Goal: Task Accomplishment & Management: Manage account settings

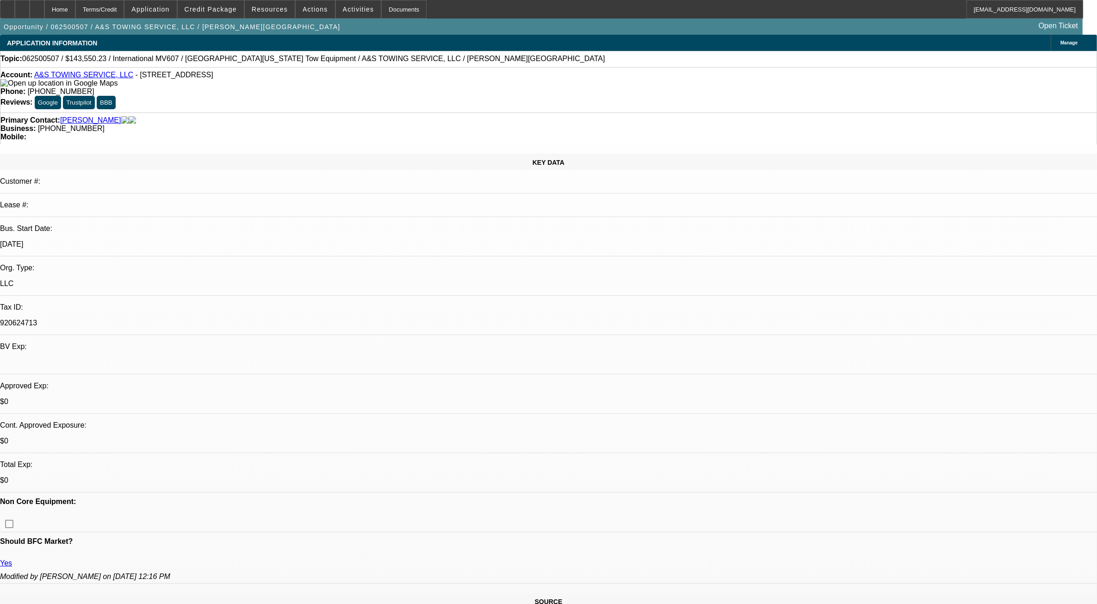
select select "0.1"
select select "0"
select select "0.1"
select select "0"
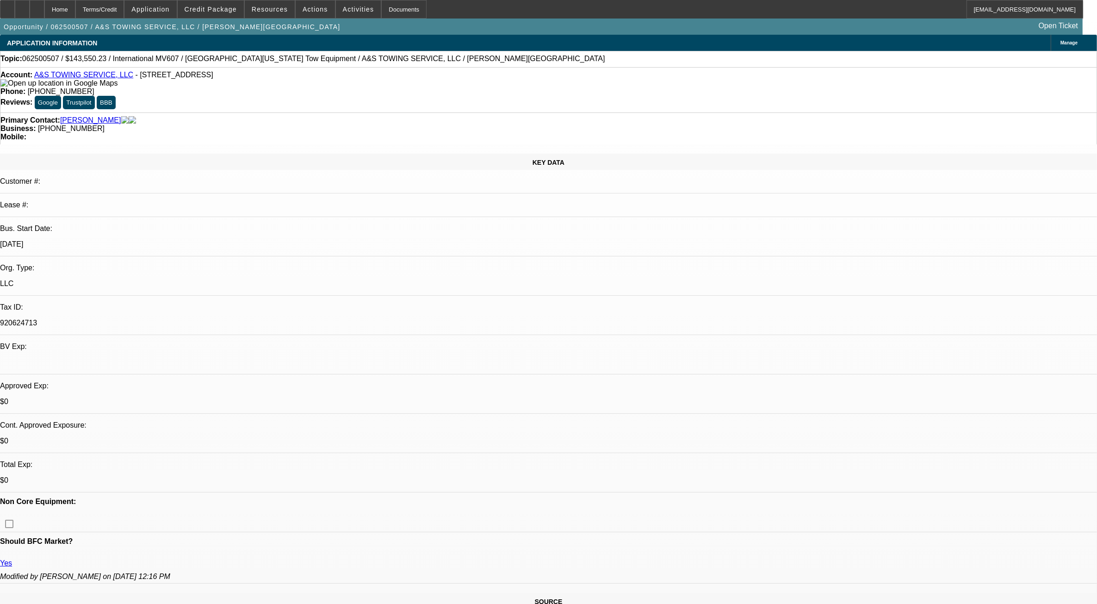
select select "0"
select select "0.1"
select select "0"
select select "1"
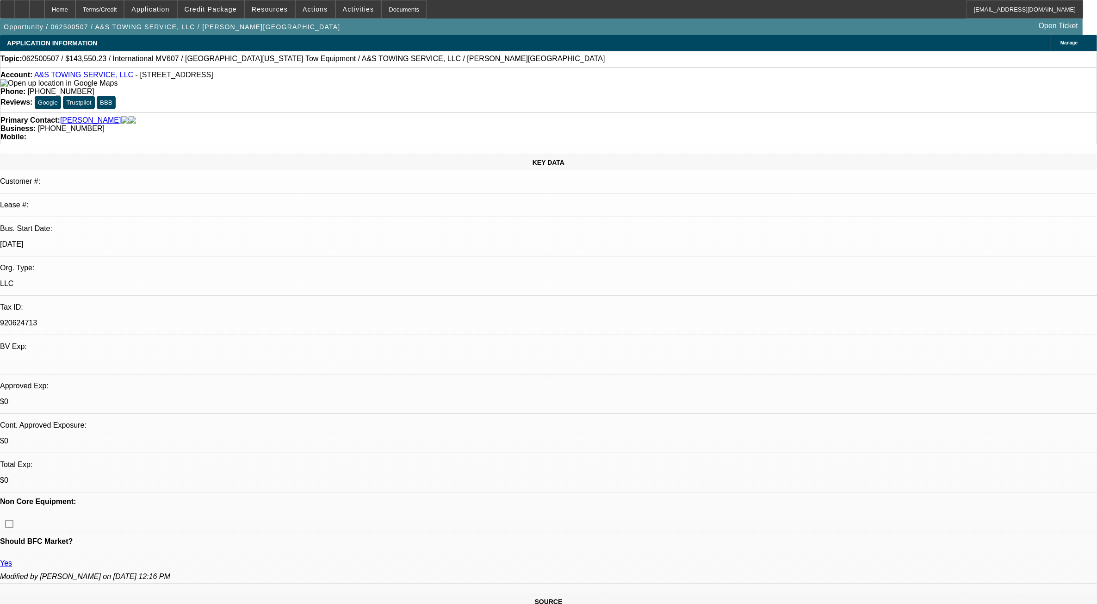
select select "2"
select select "6"
select select "1"
select select "2"
select select "6"
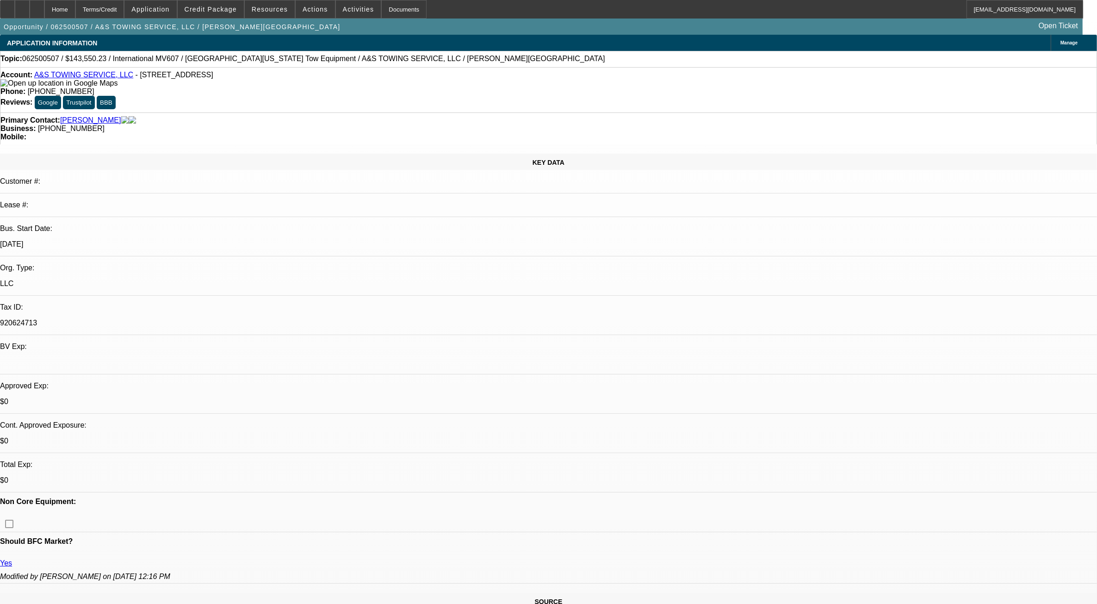
select select "1"
select select "2"
select select "6"
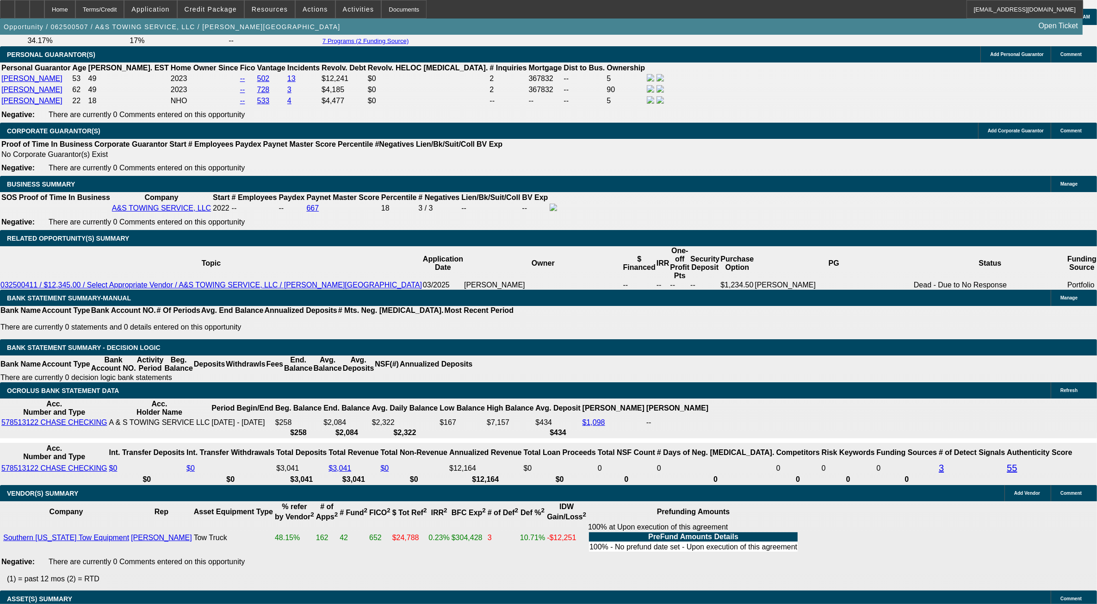
scroll to position [1389, 0]
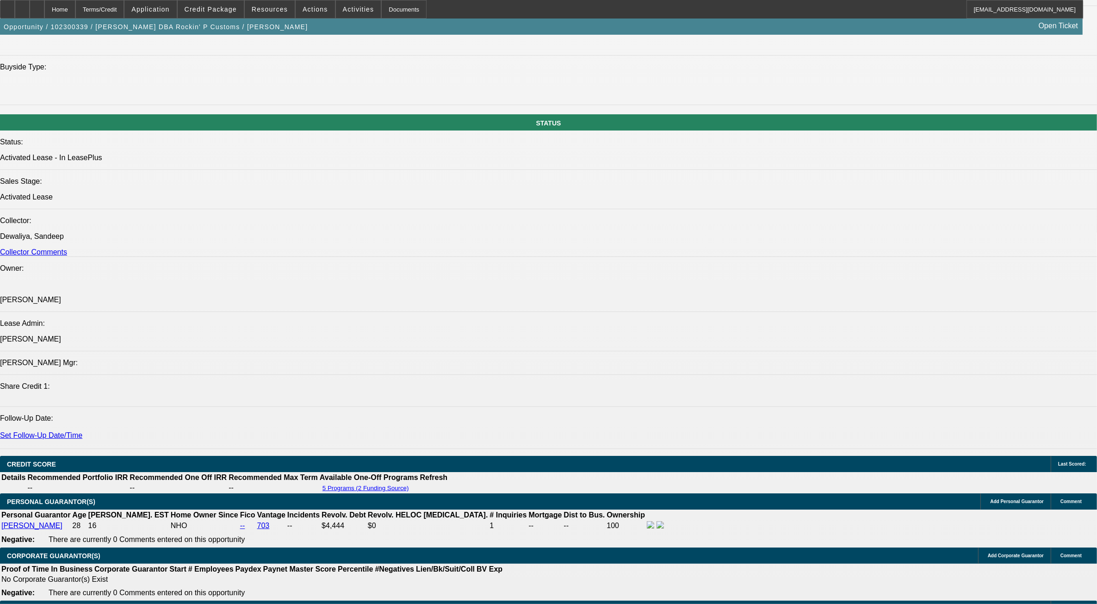
select select "0"
select select "2"
select select "0"
select select "2"
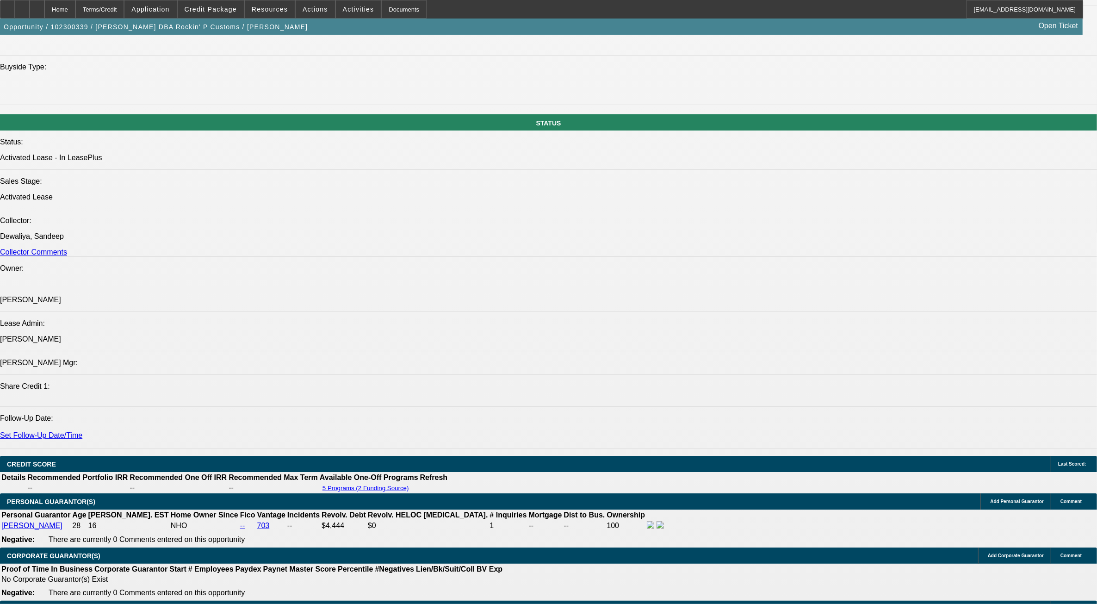
select select "0.1"
select select "0"
select select "2"
select select "0.1"
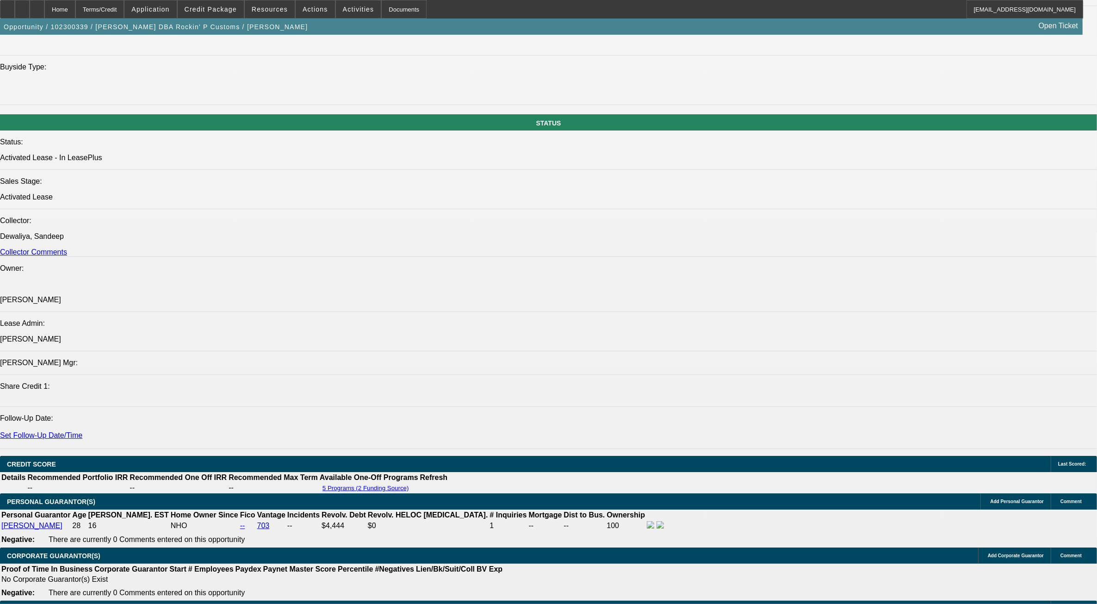
select select "2"
select select "0.1"
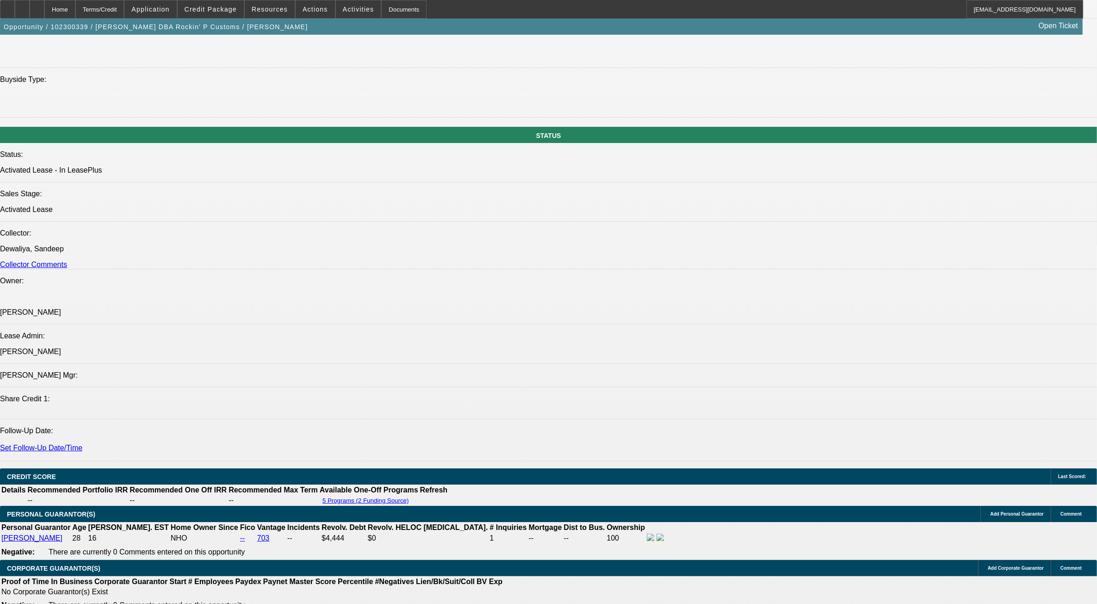
select select "1"
select select "2"
select select "1"
select select "2"
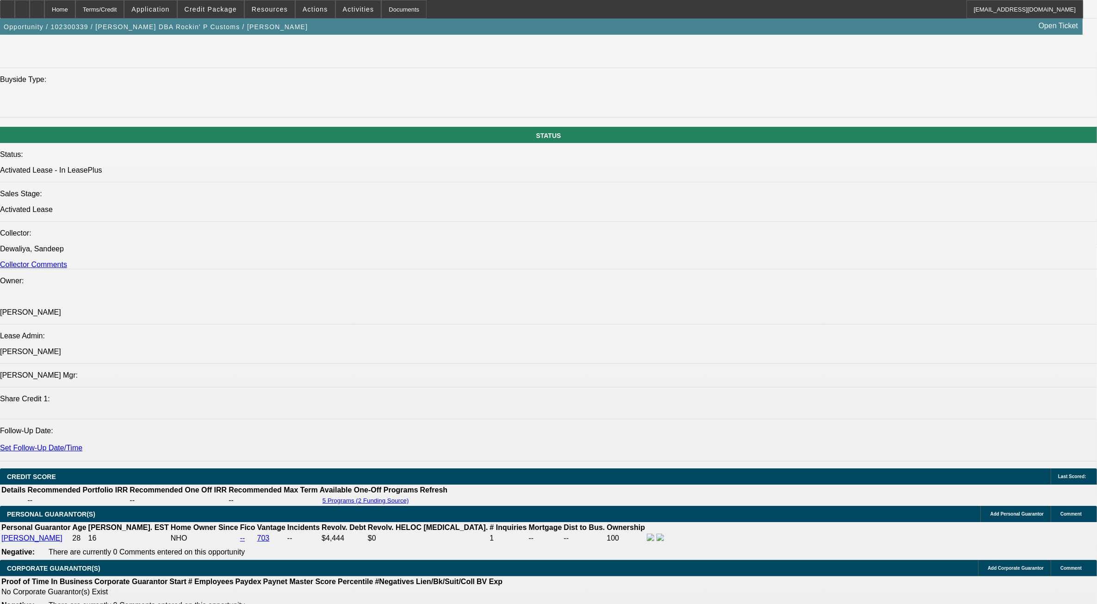
select select "4"
select select "1"
select select "2"
select select "4"
select select "1"
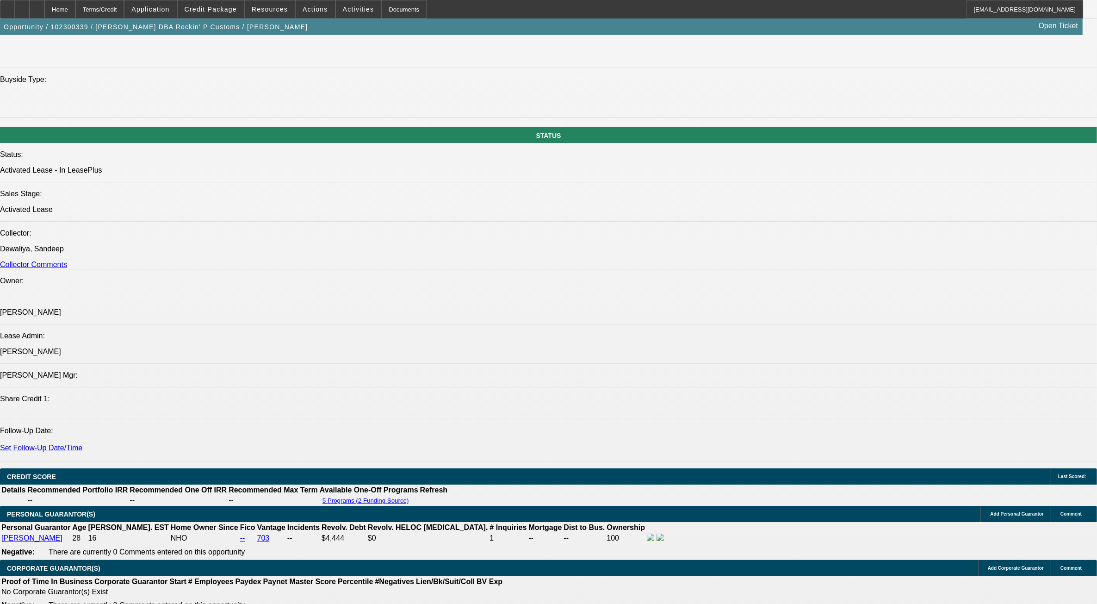
select select "2"
select select "4"
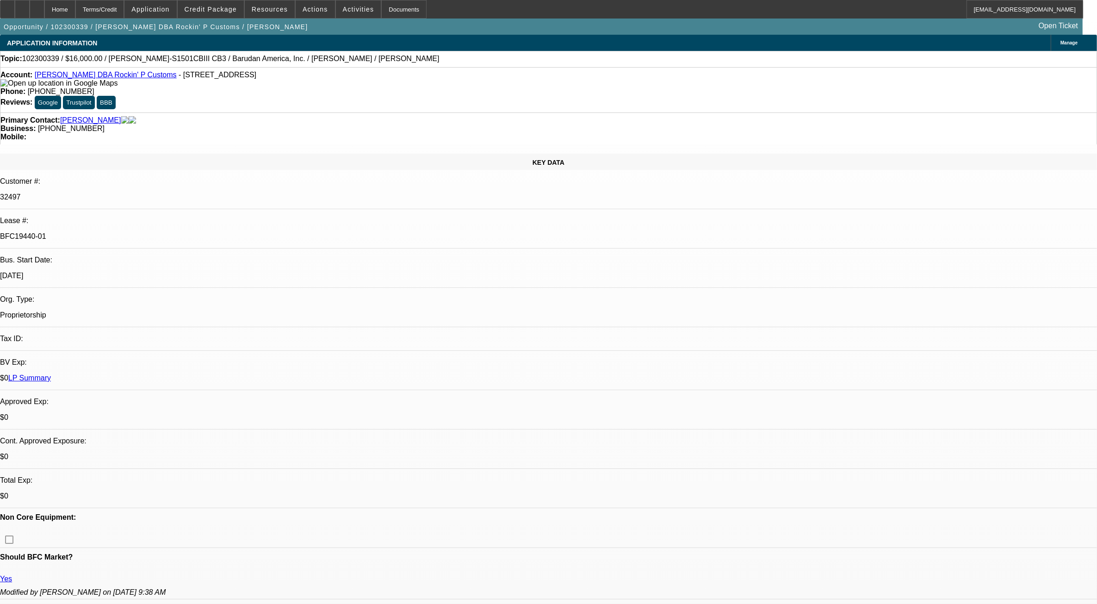
drag, startPoint x: 894, startPoint y: 98, endPoint x: 894, endPoint y: 103, distance: 5.1
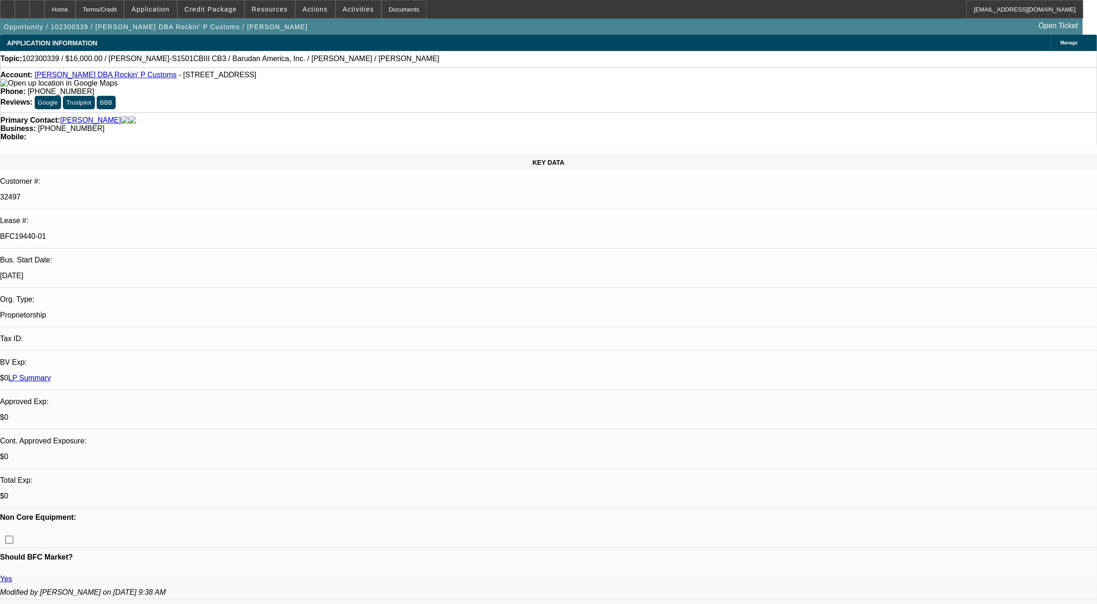
click at [133, 272] on div "10/1/23" at bounding box center [548, 276] width 1097 height 8
drag, startPoint x: 375, startPoint y: 158, endPoint x: 426, endPoint y: 249, distance: 103.6
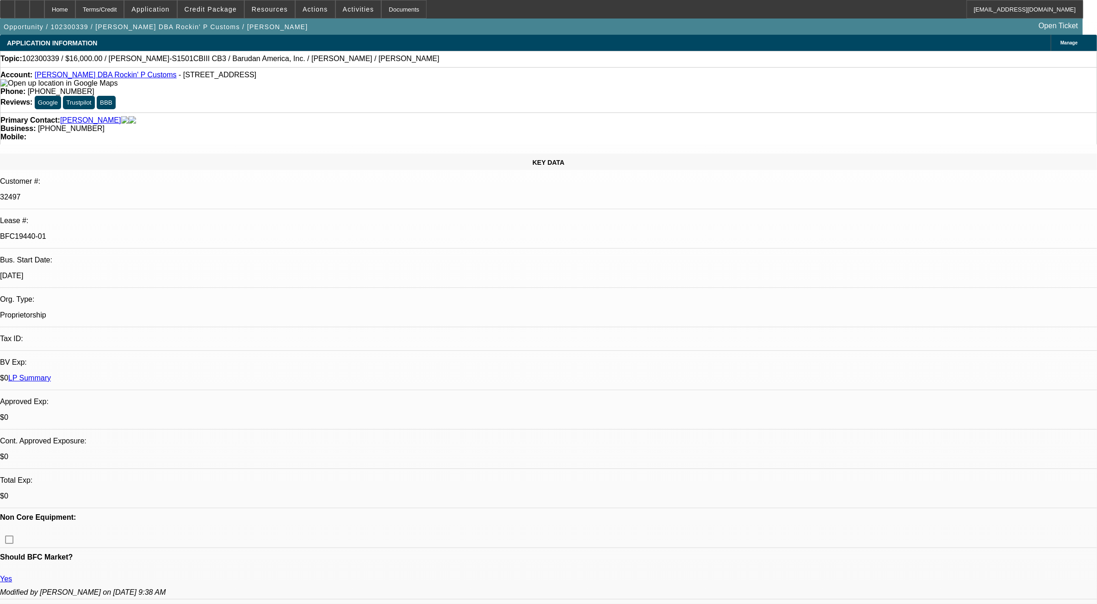
drag, startPoint x: 426, startPoint y: 249, endPoint x: 430, endPoint y: 258, distance: 10.4
drag, startPoint x: 427, startPoint y: 252, endPoint x: 356, endPoint y: 151, distance: 123.7
drag, startPoint x: 356, startPoint y: 151, endPoint x: 372, endPoint y: 162, distance: 18.9
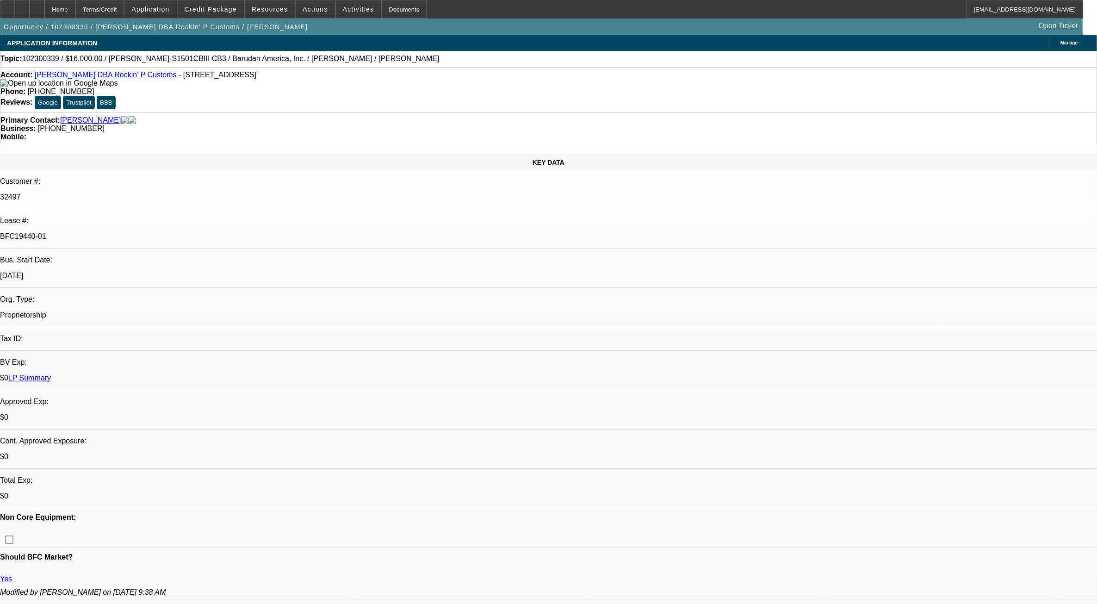
drag, startPoint x: 177, startPoint y: 163, endPoint x: 135, endPoint y: 164, distance: 42.6
click at [135, 272] on div "10/1/23" at bounding box center [548, 276] width 1097 height 8
drag, startPoint x: 135, startPoint y: 164, endPoint x: 198, endPoint y: 177, distance: 64.6
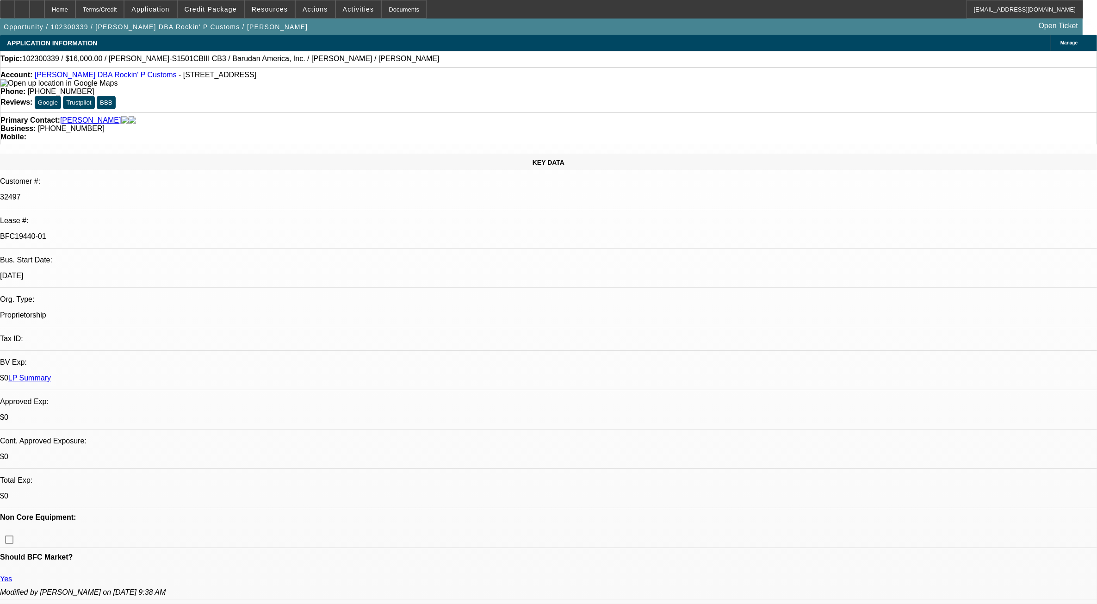
click at [198, 311] on p "Proprietorship" at bounding box center [548, 315] width 1097 height 8
click at [198, 7] on span at bounding box center [211, 9] width 66 height 22
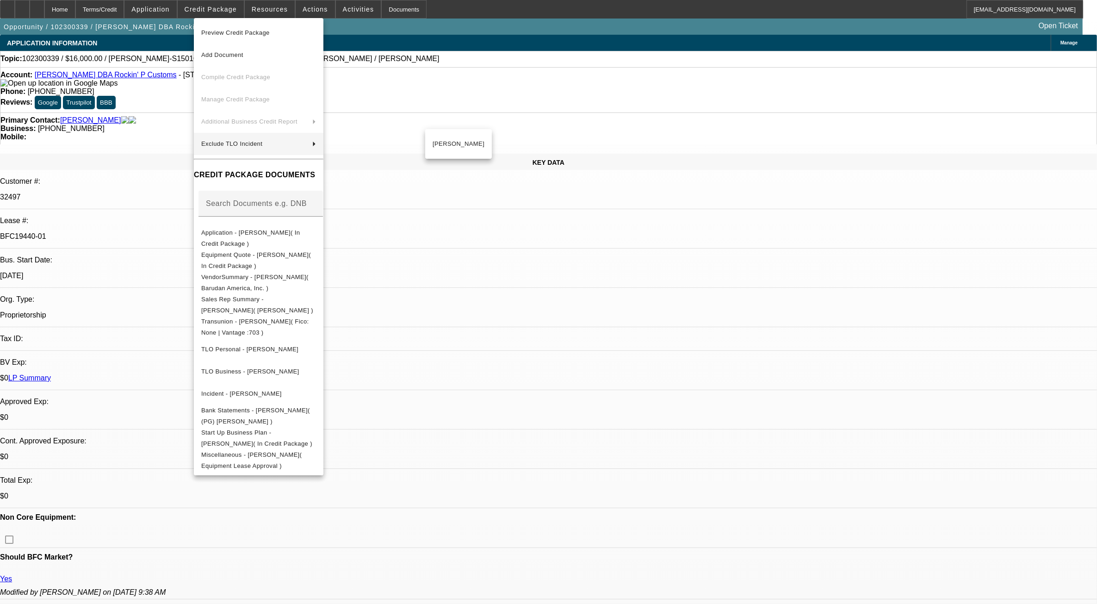
click at [670, 294] on div at bounding box center [548, 302] width 1097 height 604
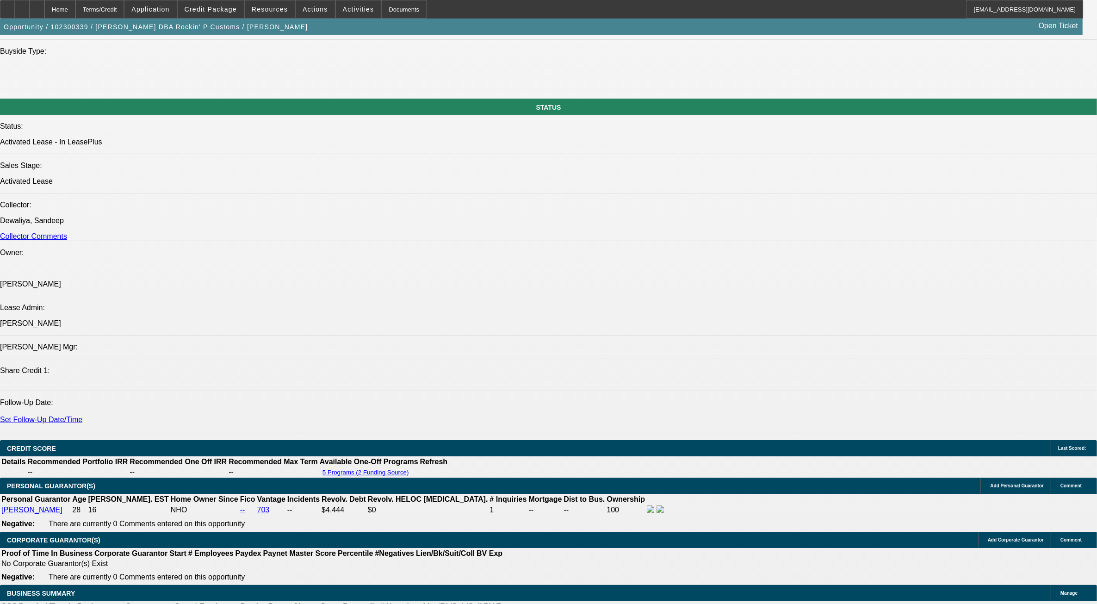
scroll to position [1157, 0]
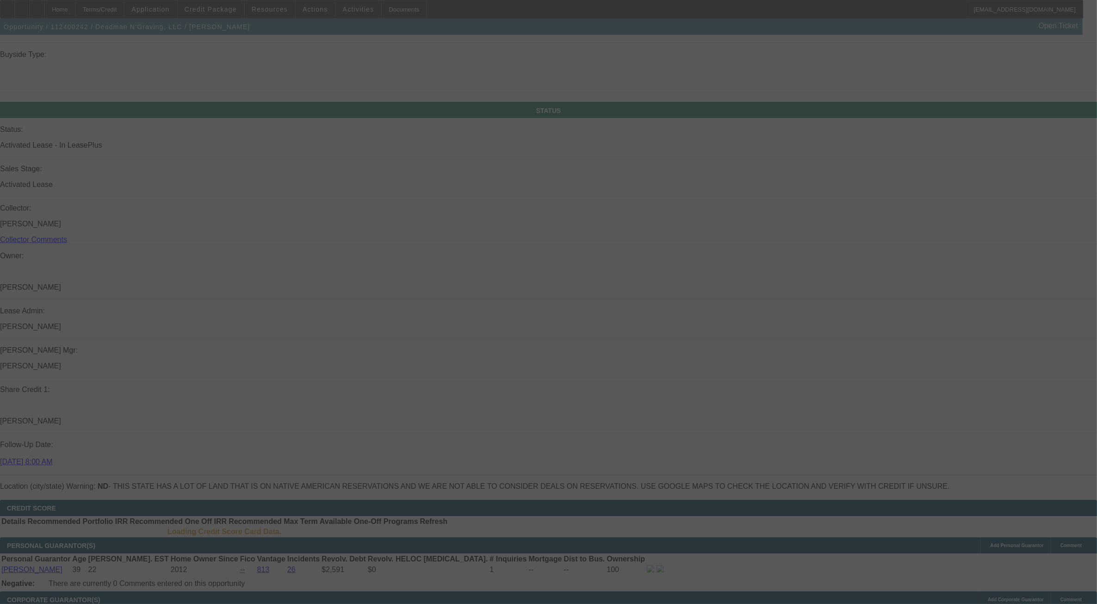
scroll to position [1009, 0]
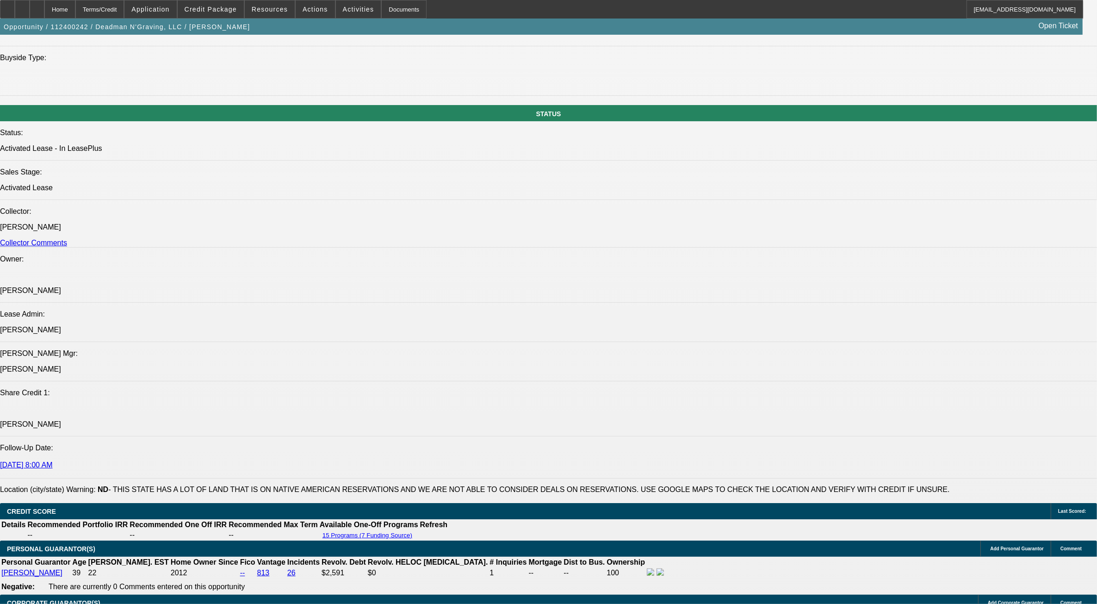
select select "0"
select select "2"
select select "0"
select select "2"
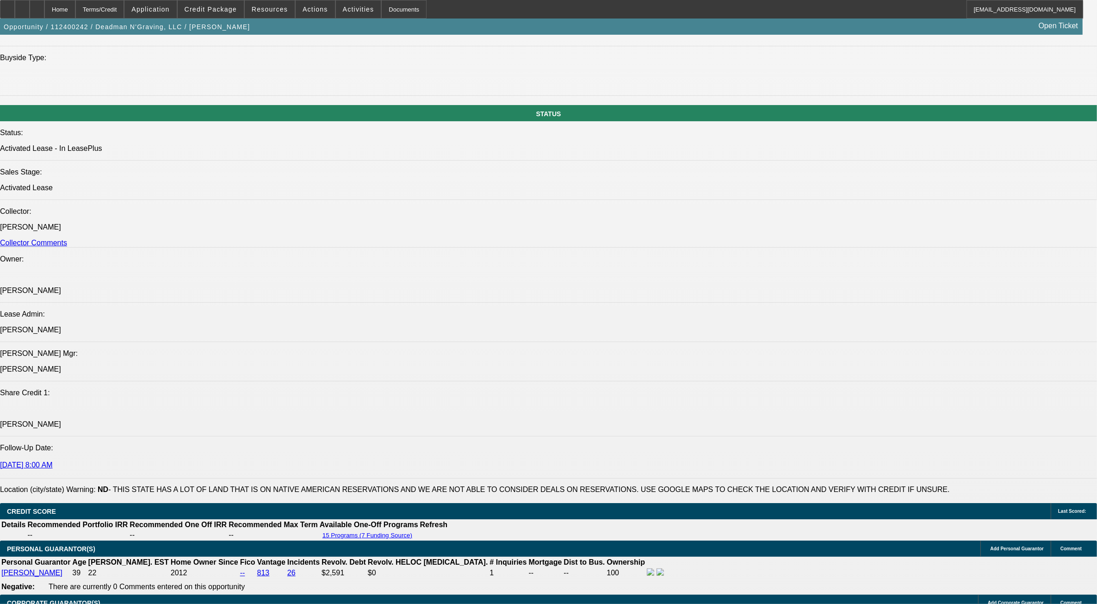
select select "0"
select select "2"
select select "0"
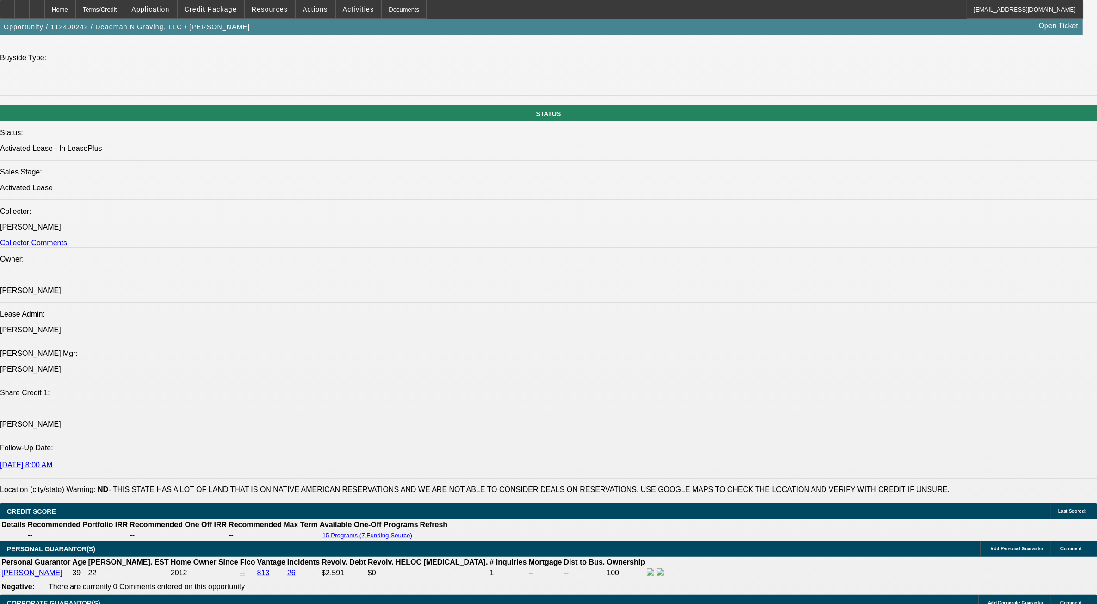
select select "2"
select select "0"
select select "1"
select select "2"
select select "6"
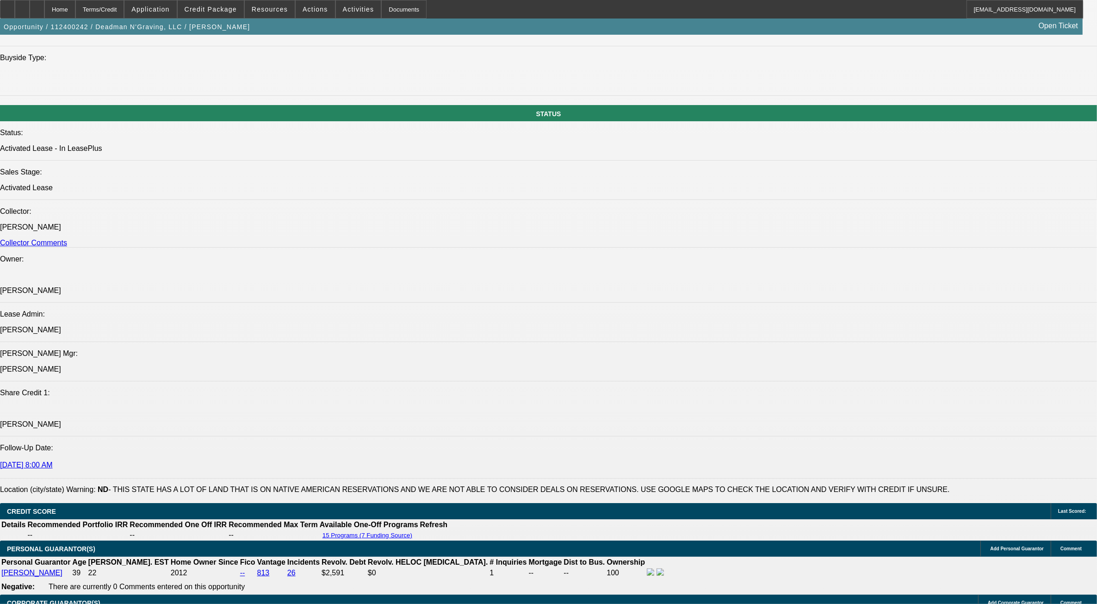
select select "1"
select select "2"
select select "6"
select select "1"
select select "2"
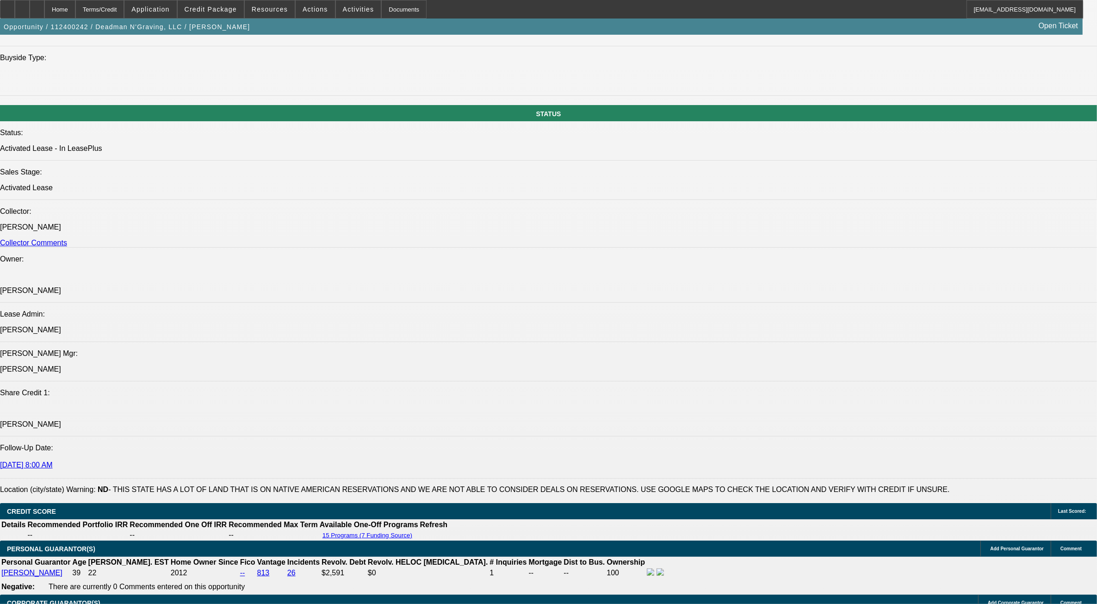
select select "6"
select select "1"
select select "2"
select select "6"
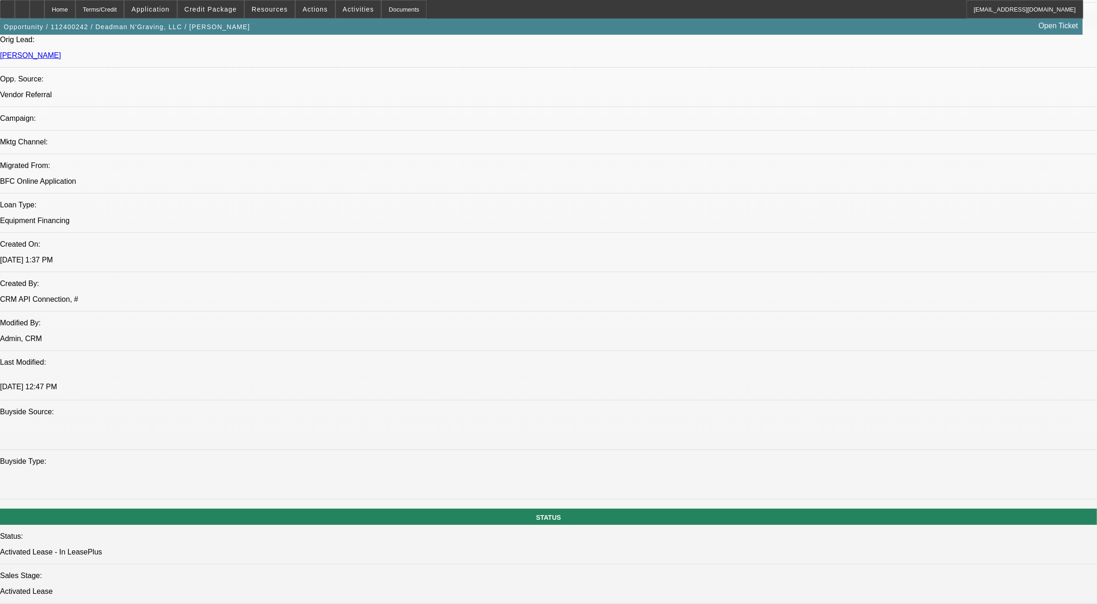
scroll to position [604, 0]
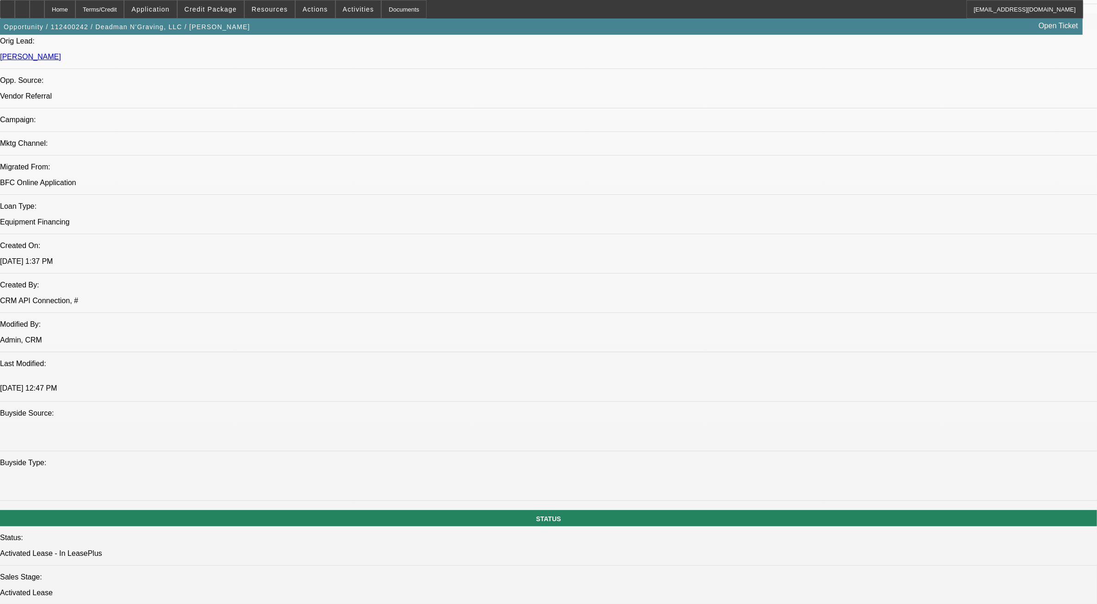
drag, startPoint x: 684, startPoint y: 331, endPoint x: 710, endPoint y: 330, distance: 25.9
drag, startPoint x: 710, startPoint y: 330, endPoint x: 751, endPoint y: 366, distance: 55.1
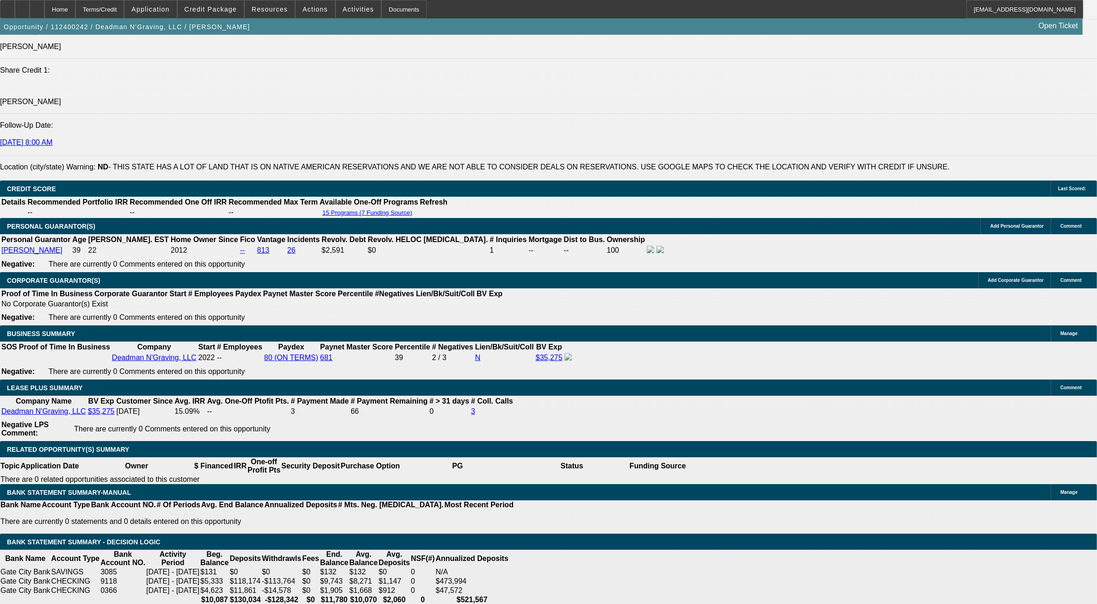
scroll to position [1356, 0]
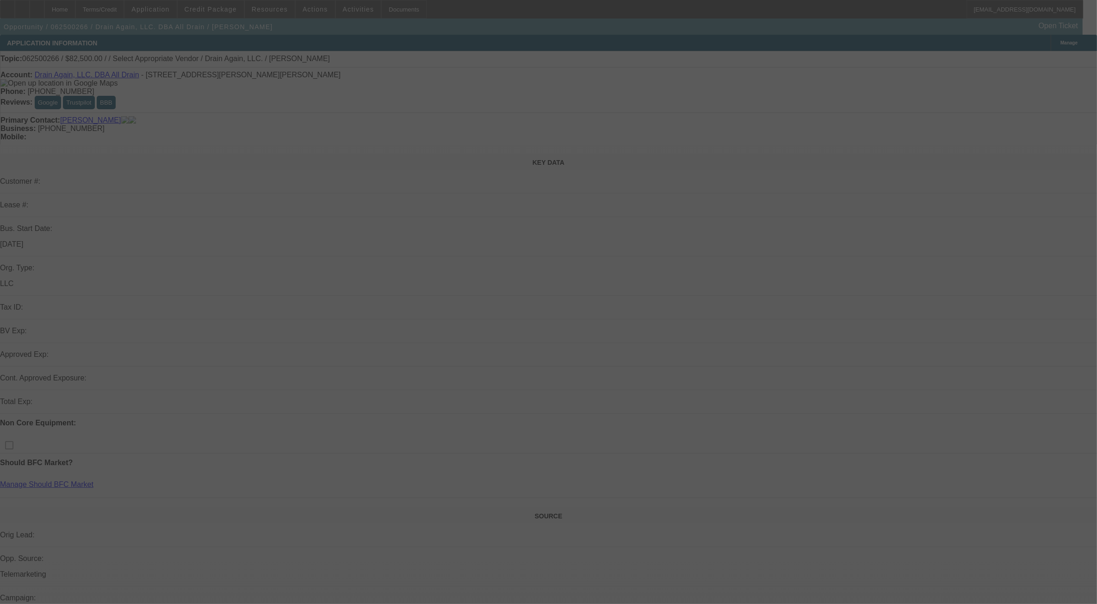
select select "0"
select select "2"
select select "0.1"
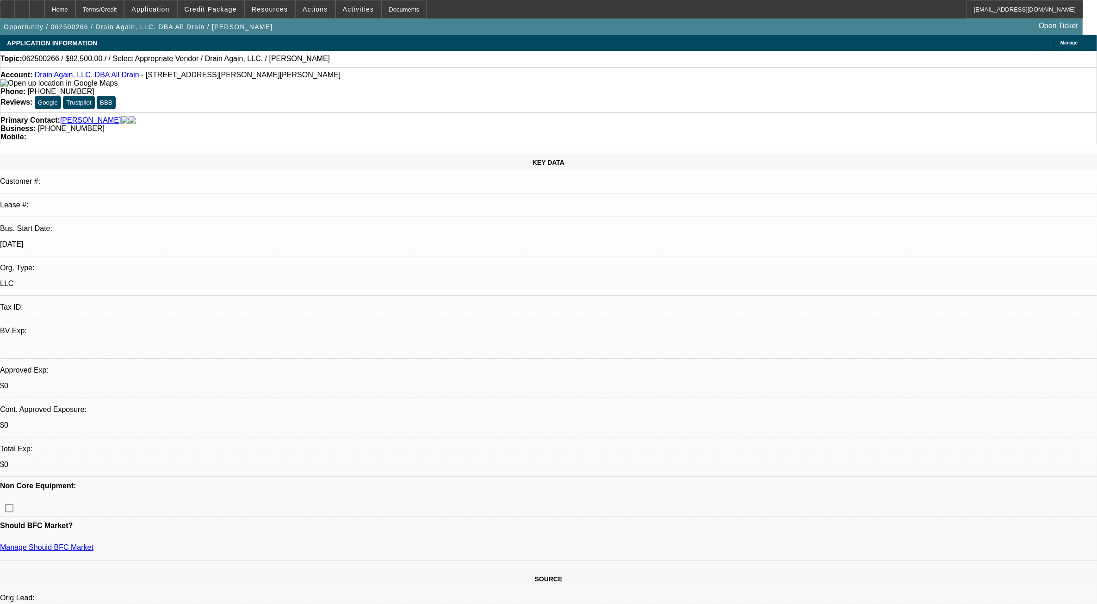
select select "1"
select select "2"
select select "4"
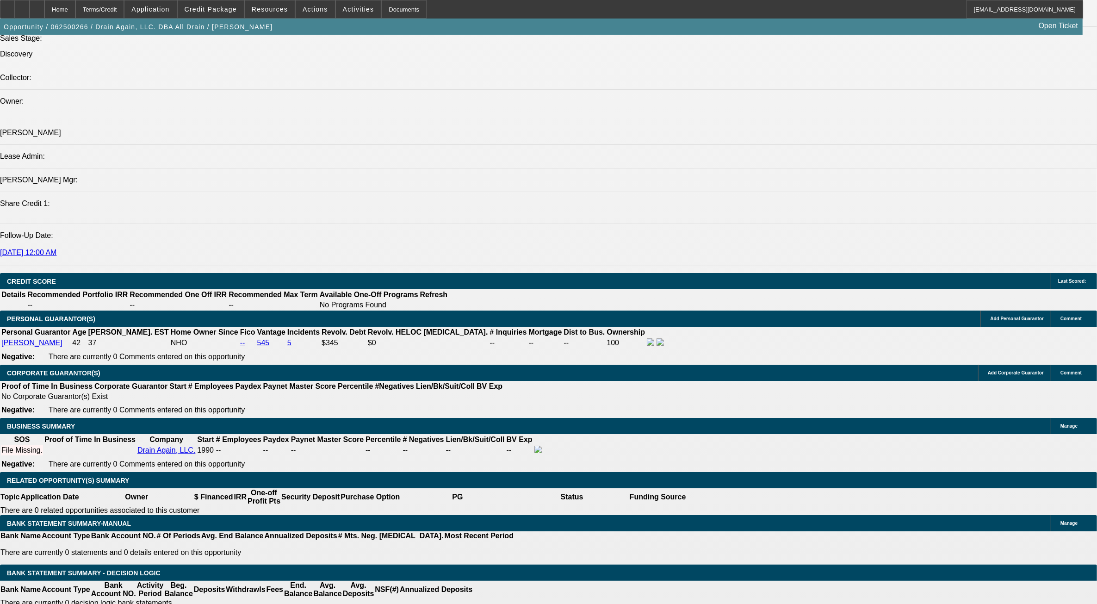
scroll to position [1041, 0]
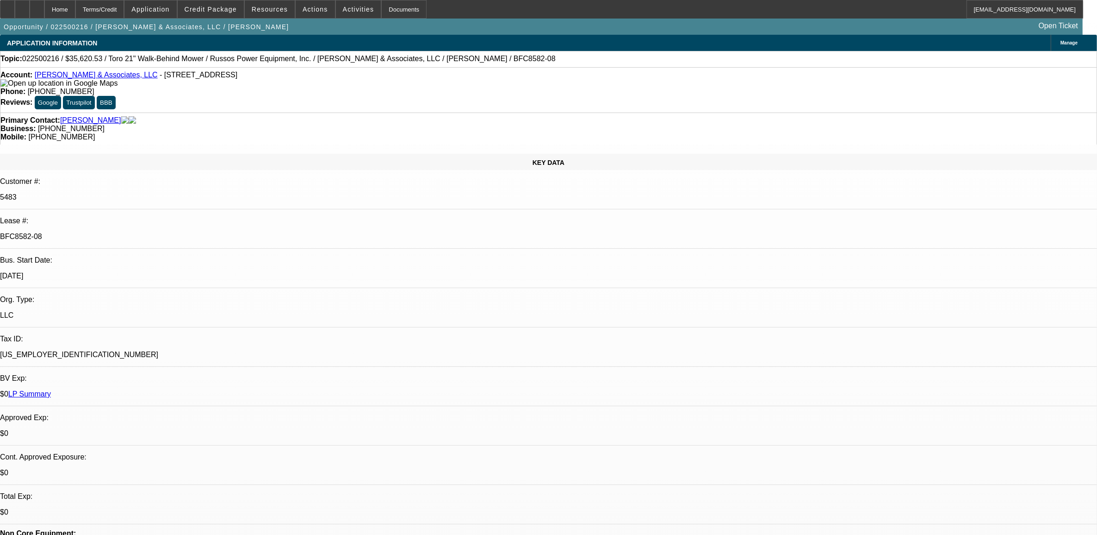
select select "0"
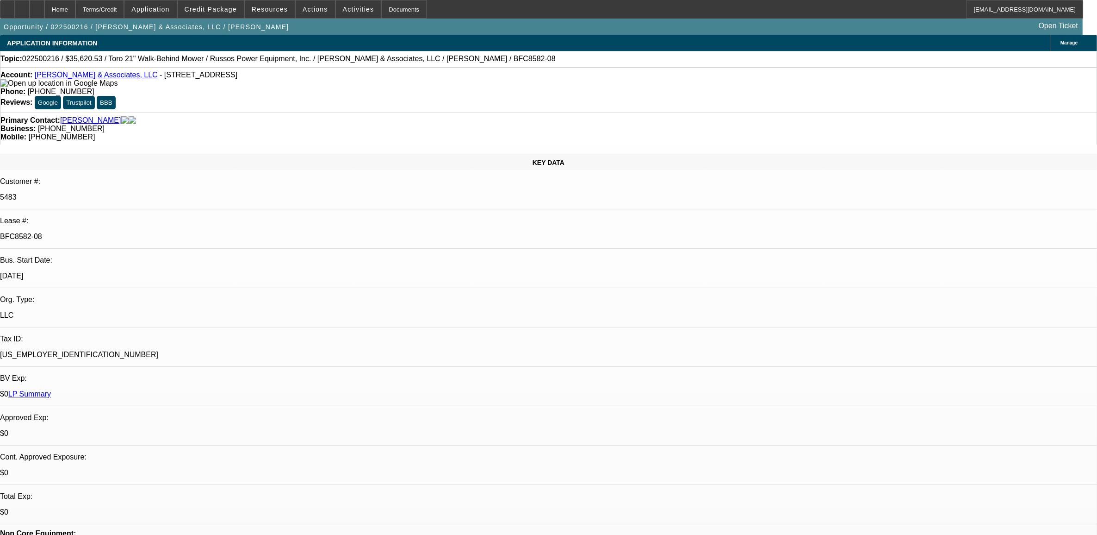
select select "0"
select select "1"
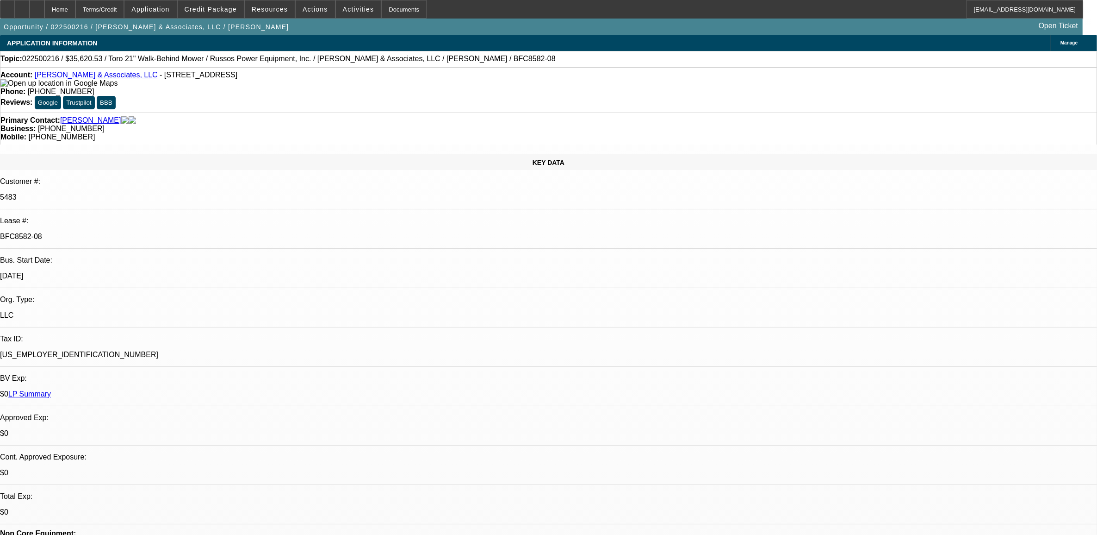
select select "1"
select select "6"
select select "1"
select select "6"
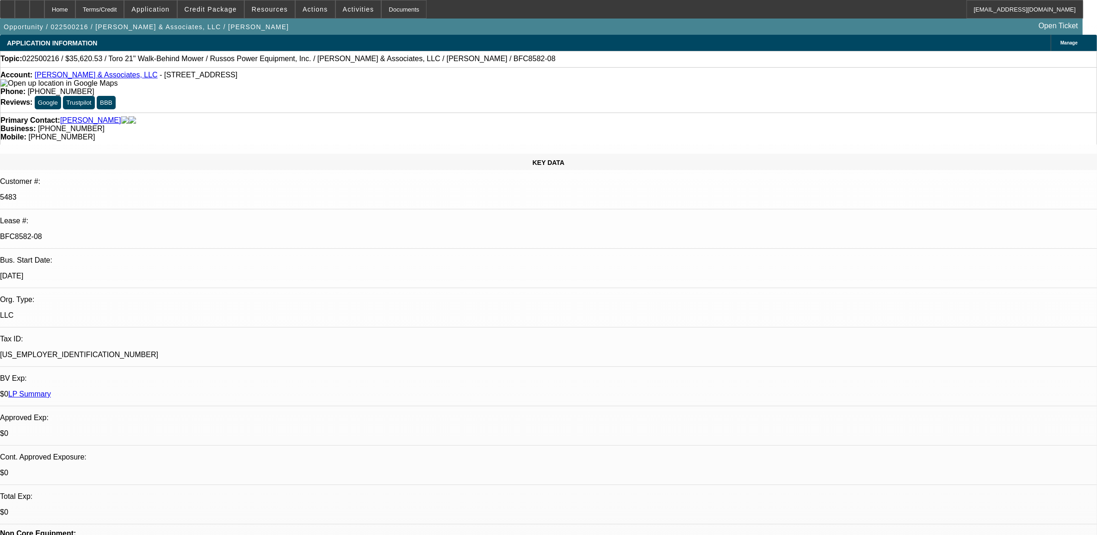
select select "1"
select select "6"
select select "0"
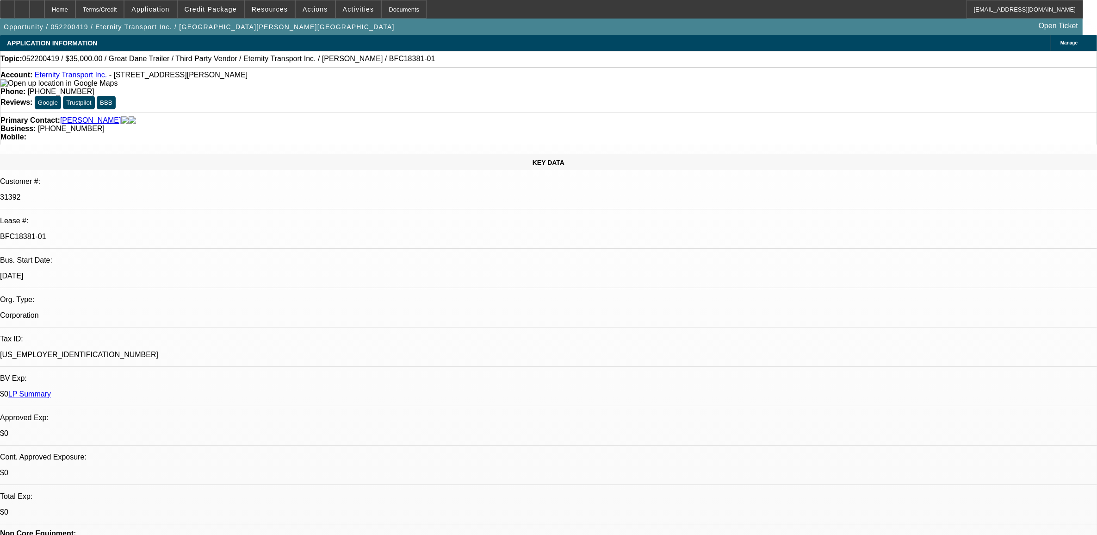
select select "0"
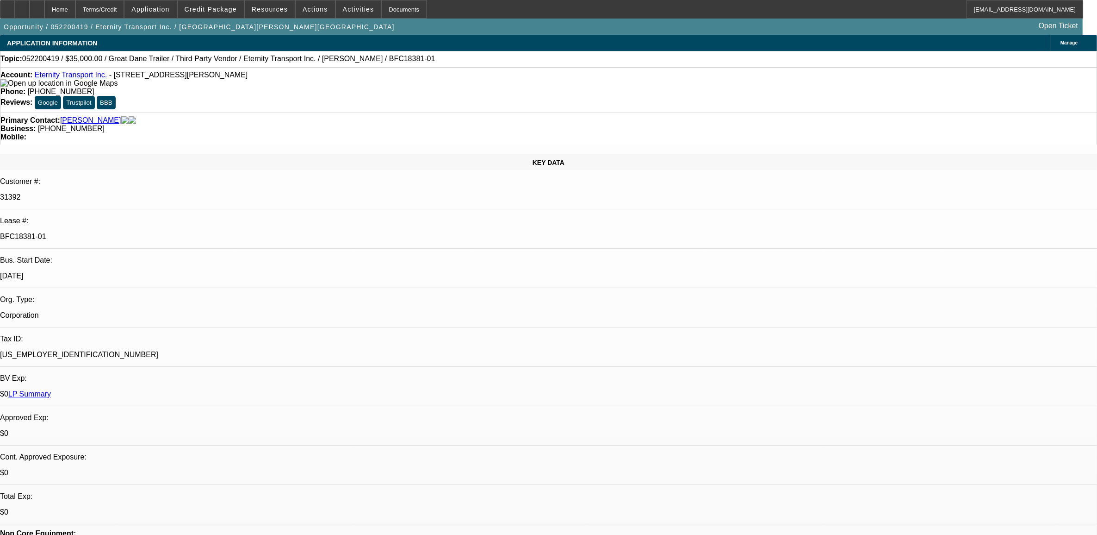
select select "0"
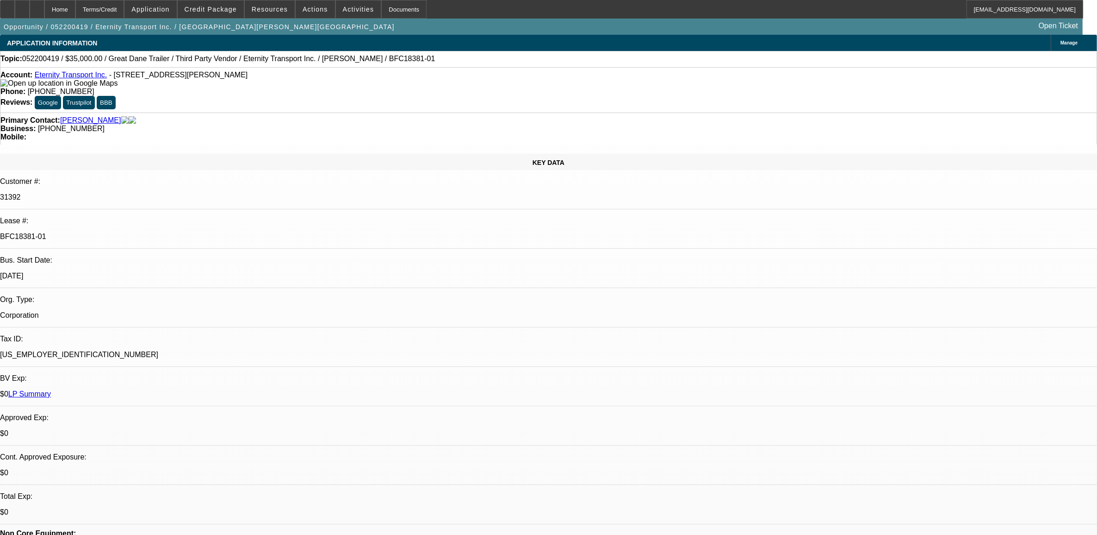
select select "1"
select select "2"
select select "6"
select select "1"
select select "2"
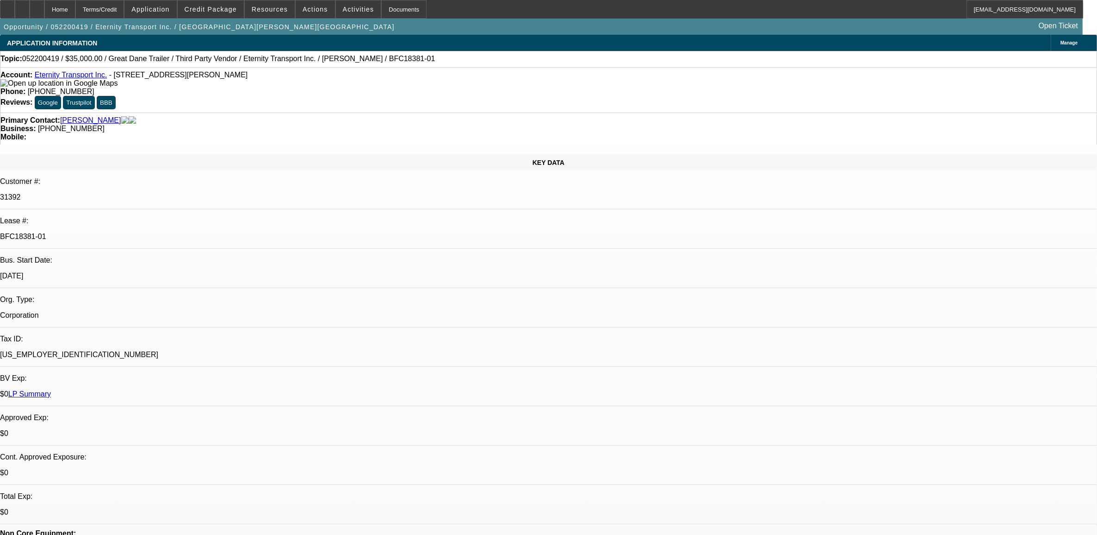
select select "6"
select select "1"
select select "3"
select select "6"
select select "1"
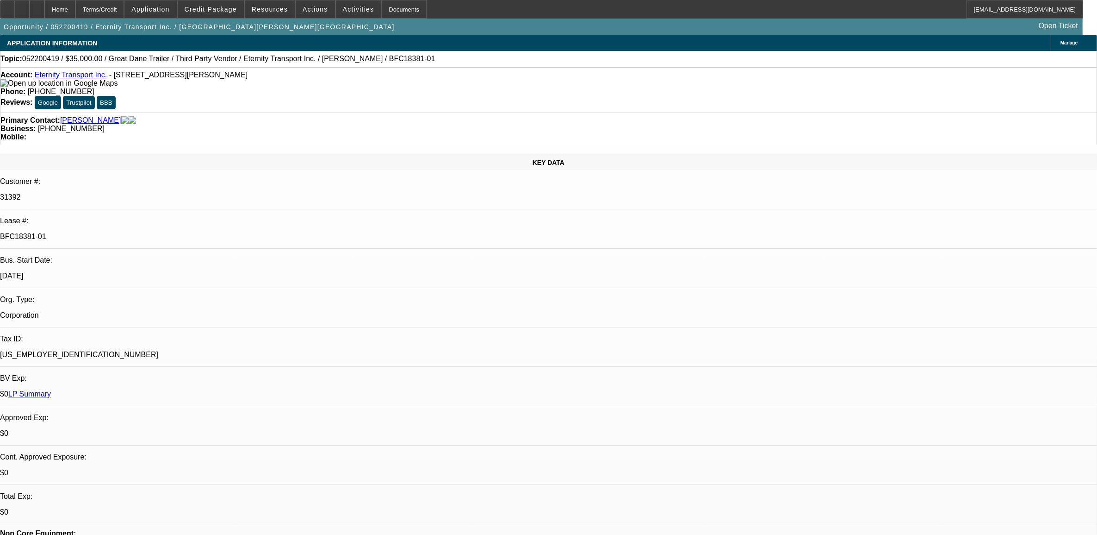
select select "3"
select select "6"
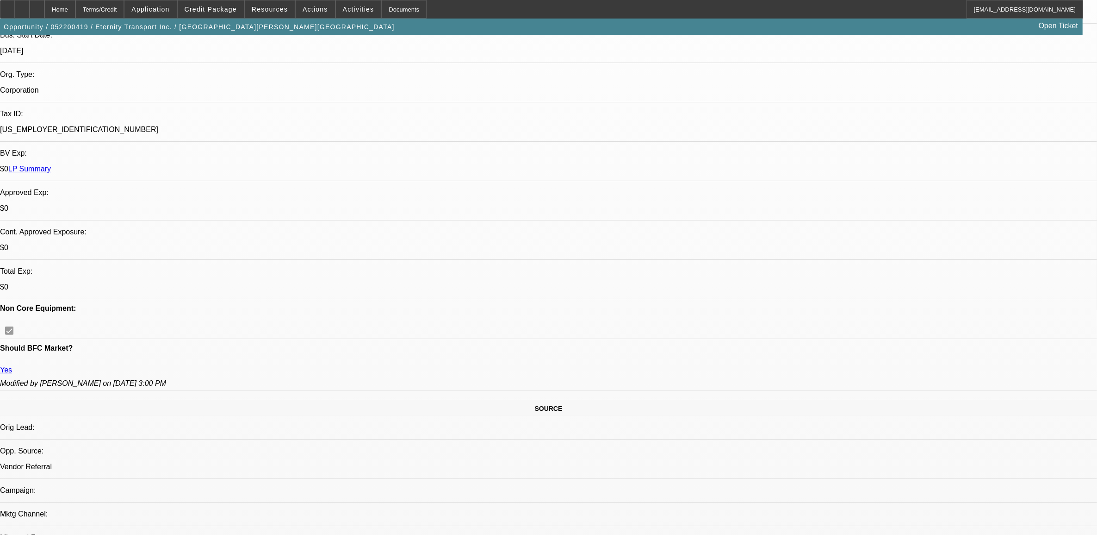
scroll to position [231, 0]
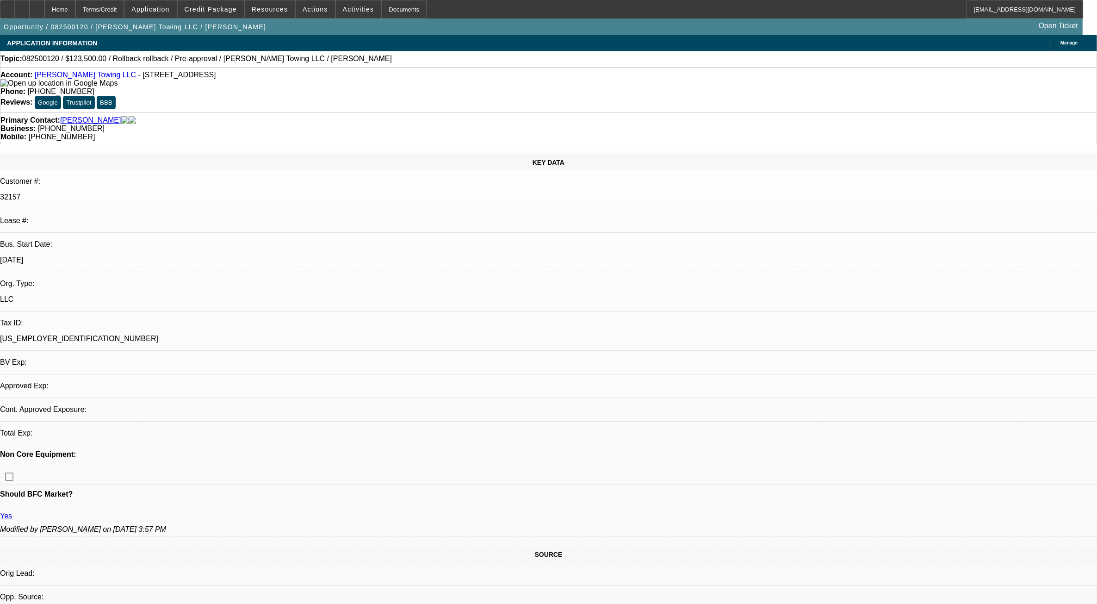
select select "0"
select select "0.1"
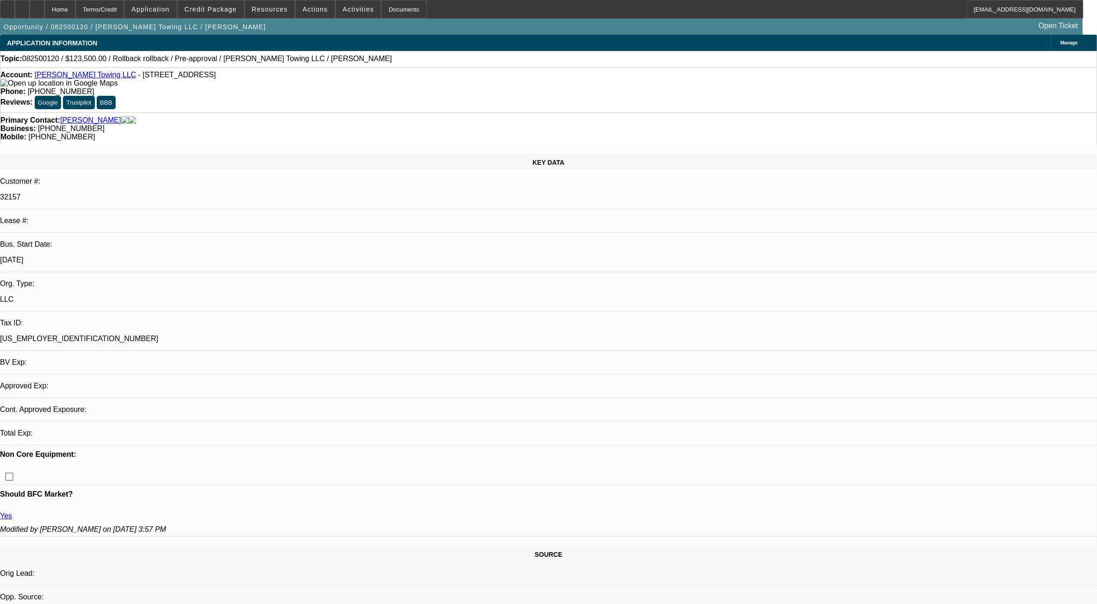
select select "0"
select select "0.1"
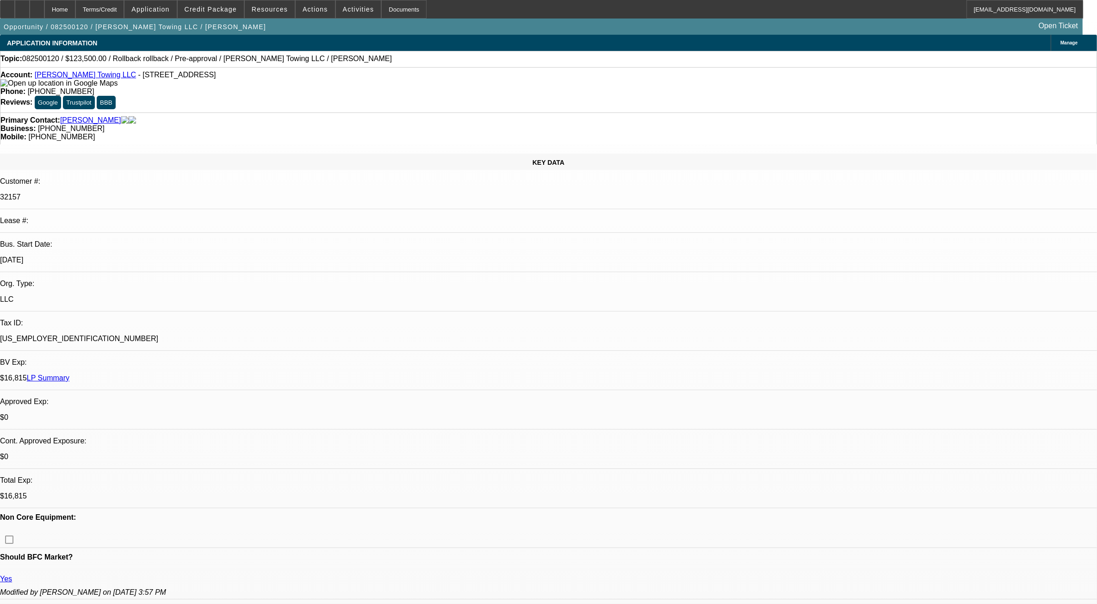
select select "1"
select select "6"
select select "1"
select select "3"
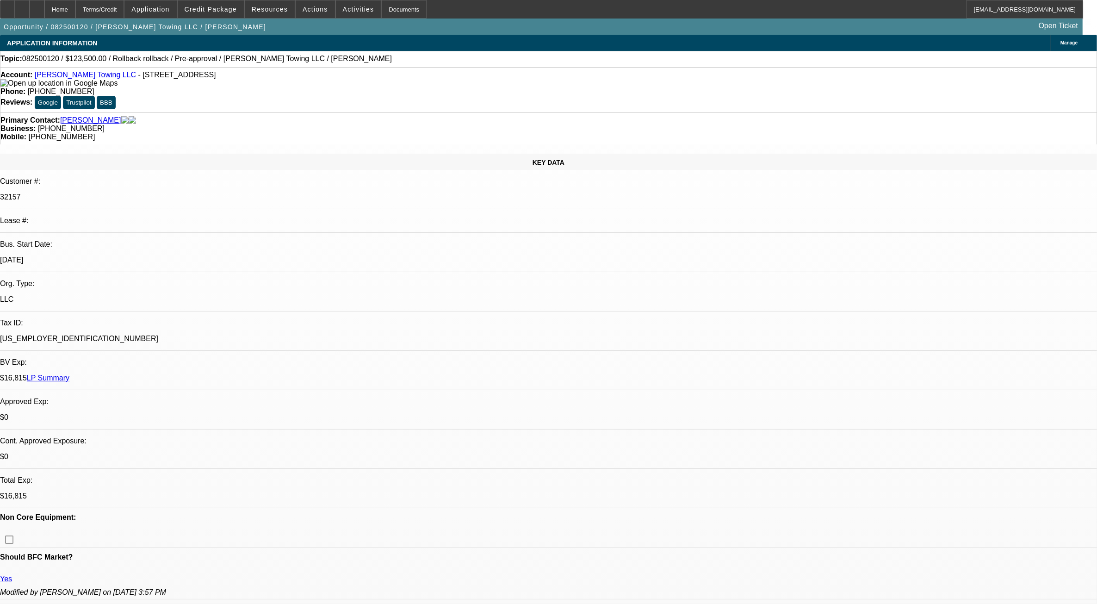
select select "4"
select select "1"
select select "3"
select select "4"
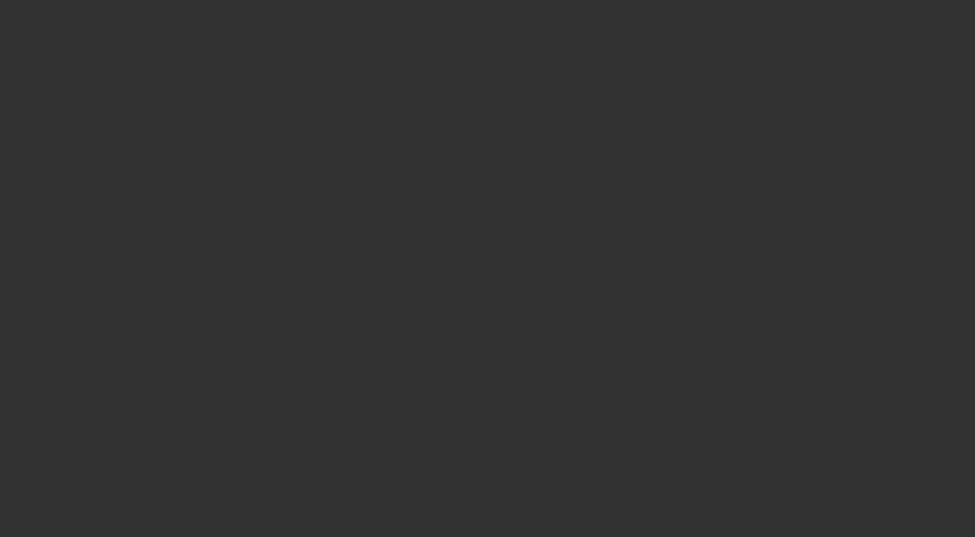
select select "0.1"
select select "2"
select select "0.1"
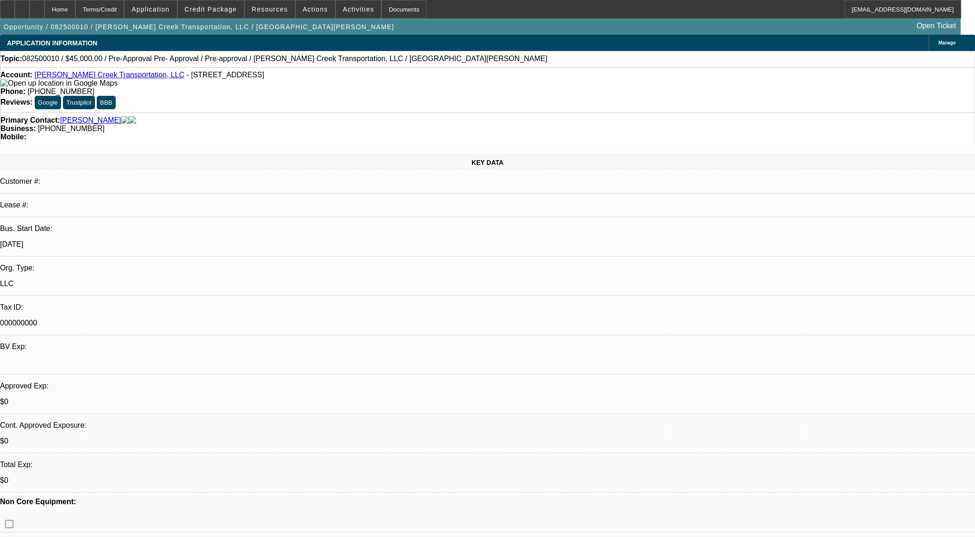
select select "1"
select select "2"
select select "4"
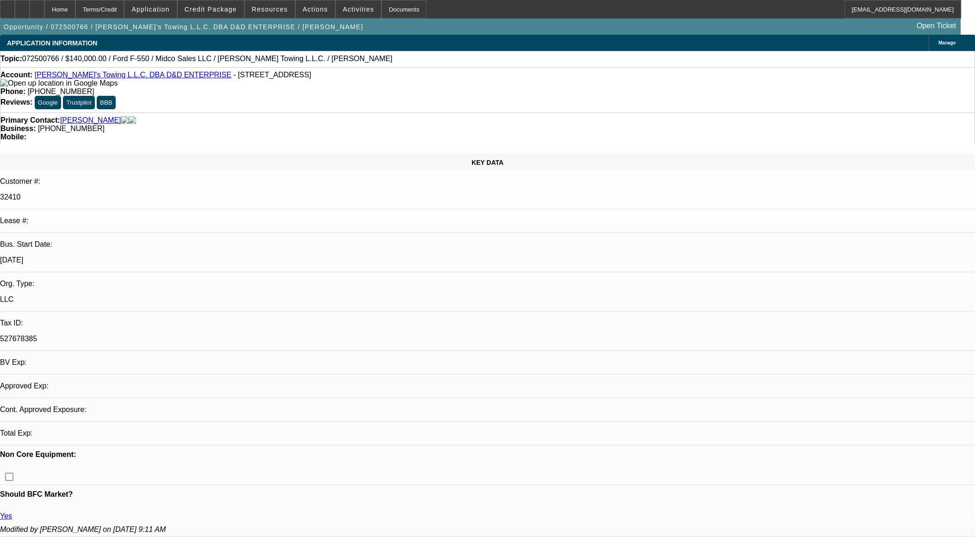
select select "0"
select select "2"
select select "0.1"
select select "4"
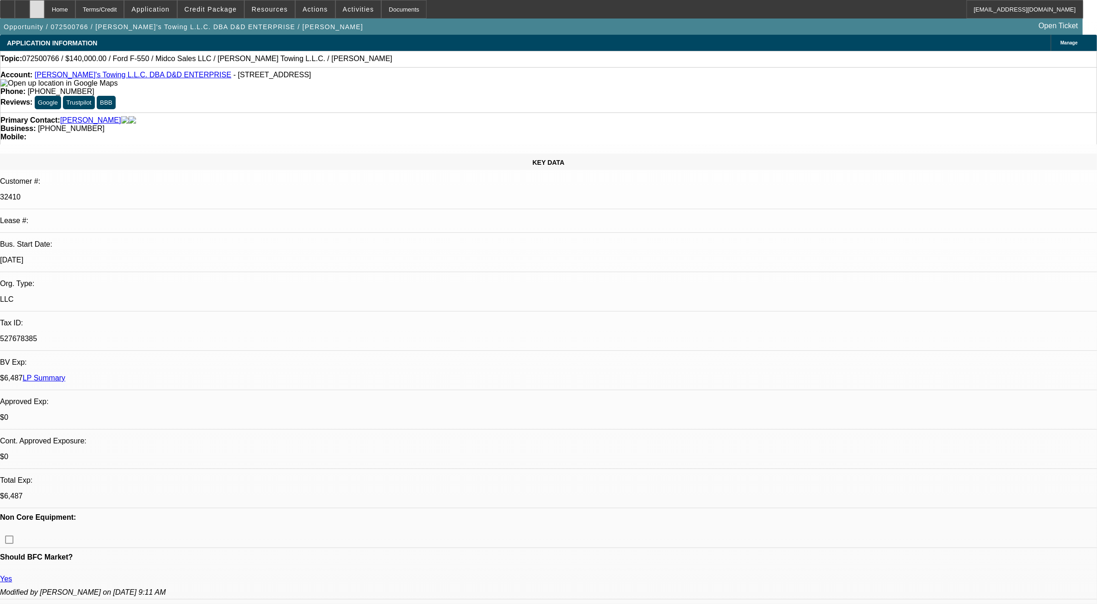
click at [44, 14] on div at bounding box center [37, 9] width 15 height 19
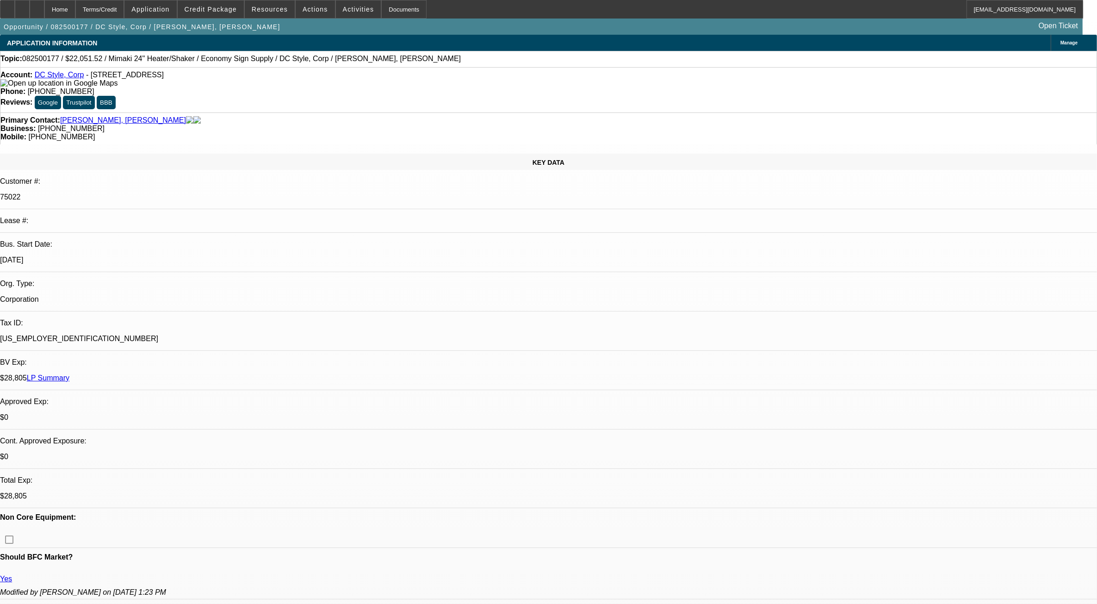
select select "0"
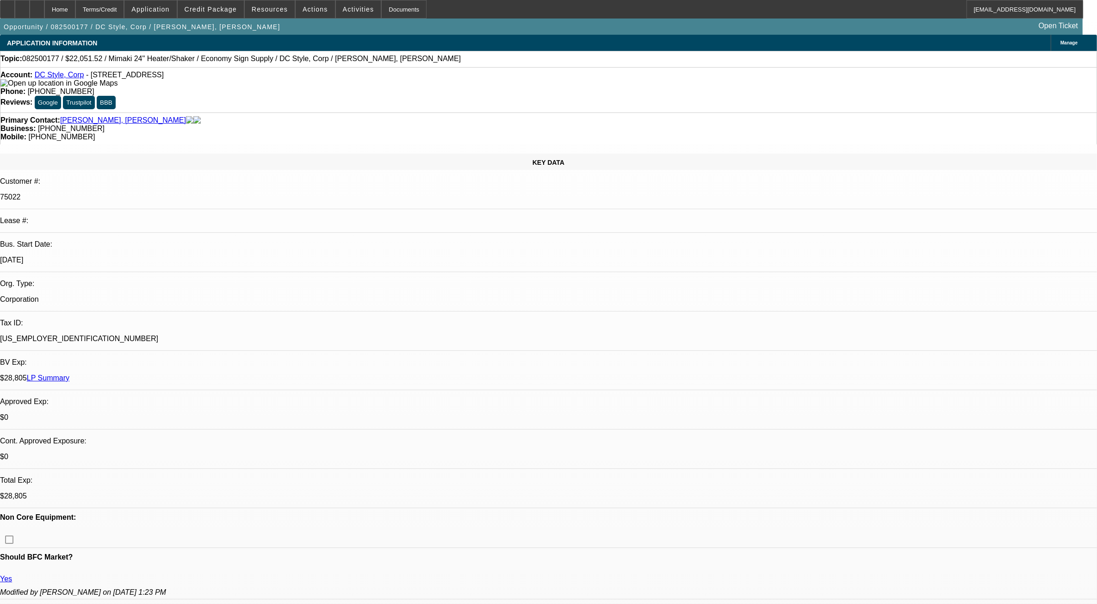
select select "0"
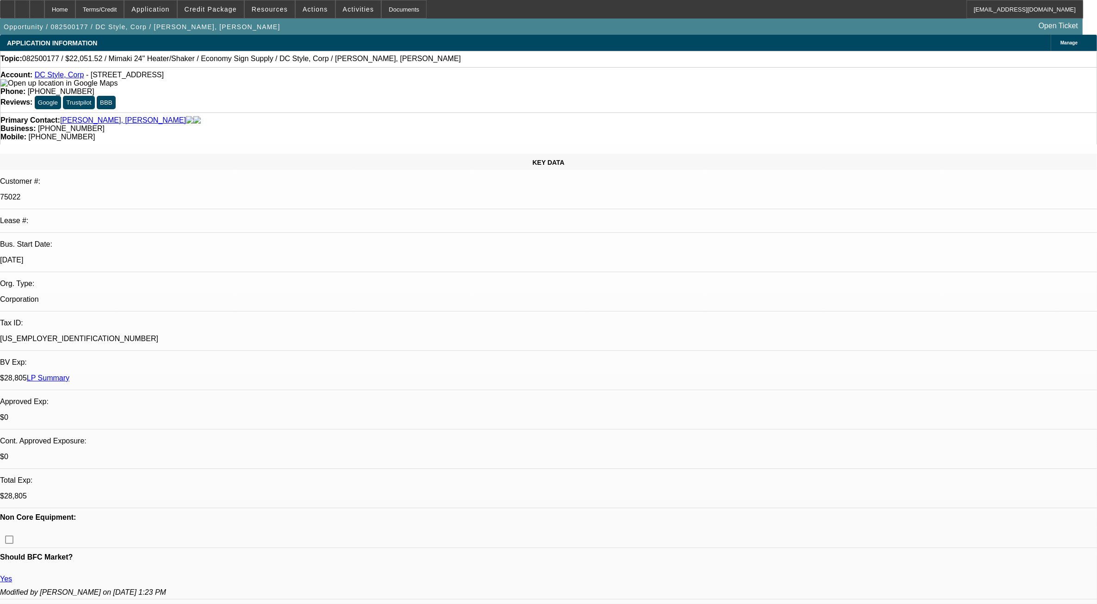
select select "0"
select select "1"
select select "6"
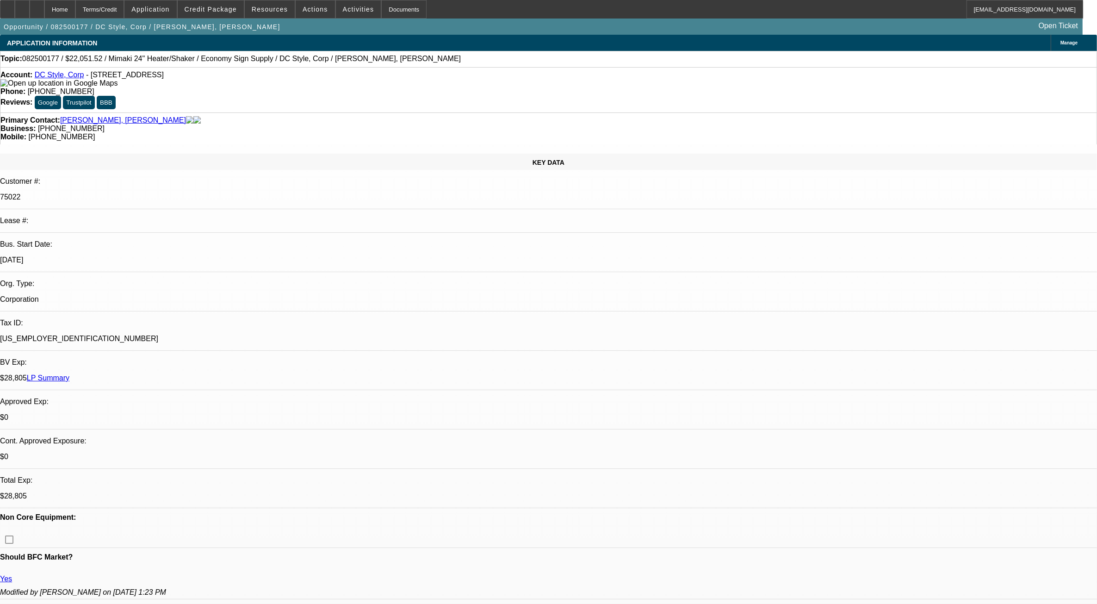
select select "1"
select select "6"
select select "1"
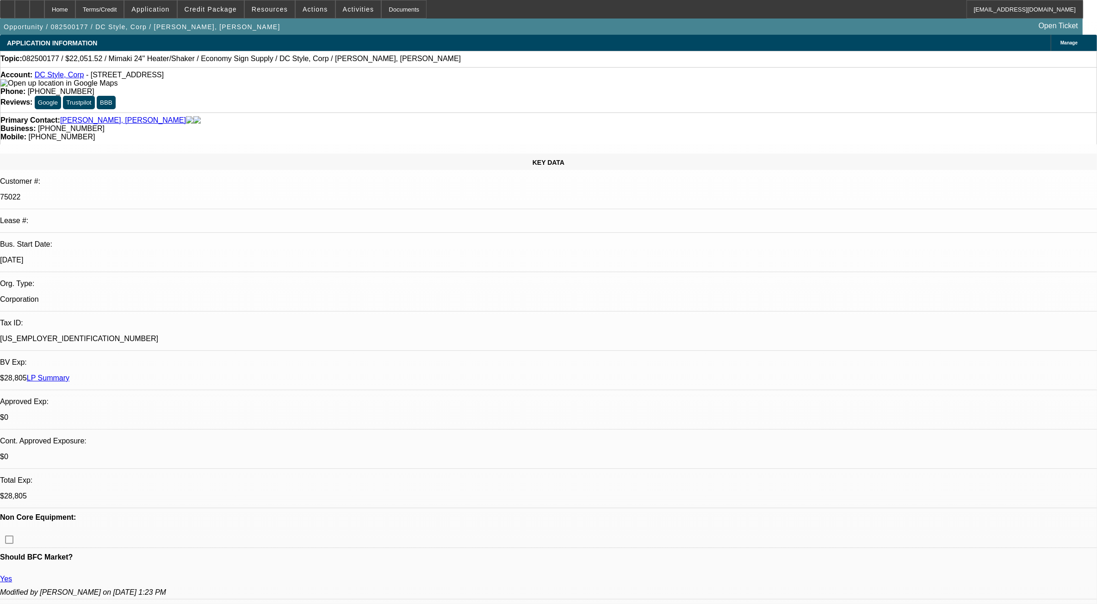
select select "6"
select select "1"
select select "6"
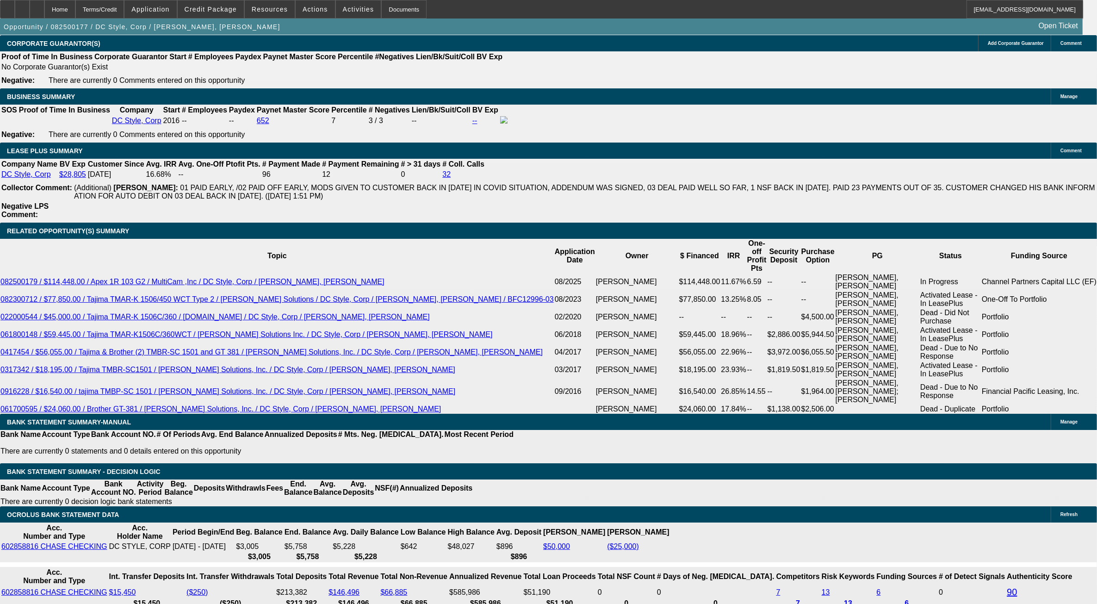
scroll to position [1562, 0]
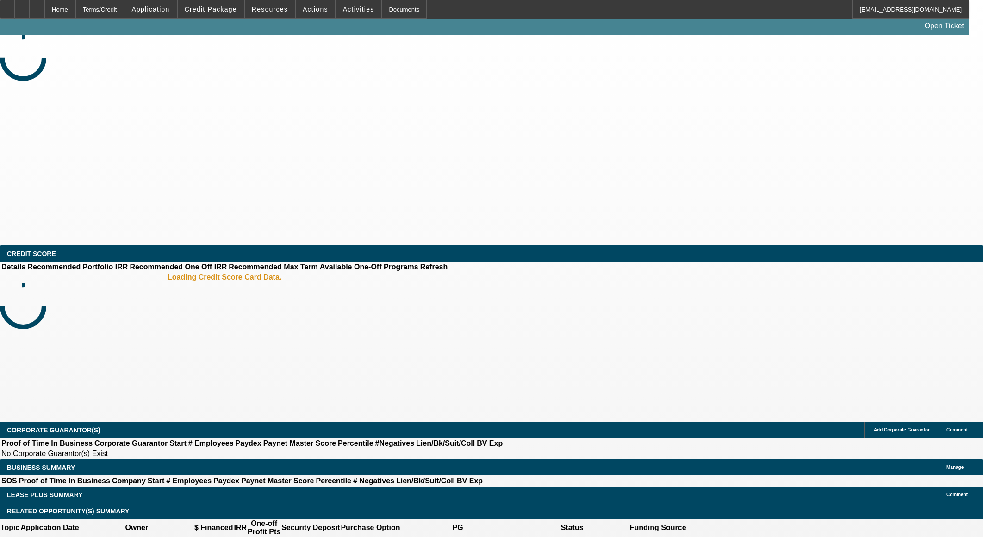
select select "0"
select select "0.1"
select select "0"
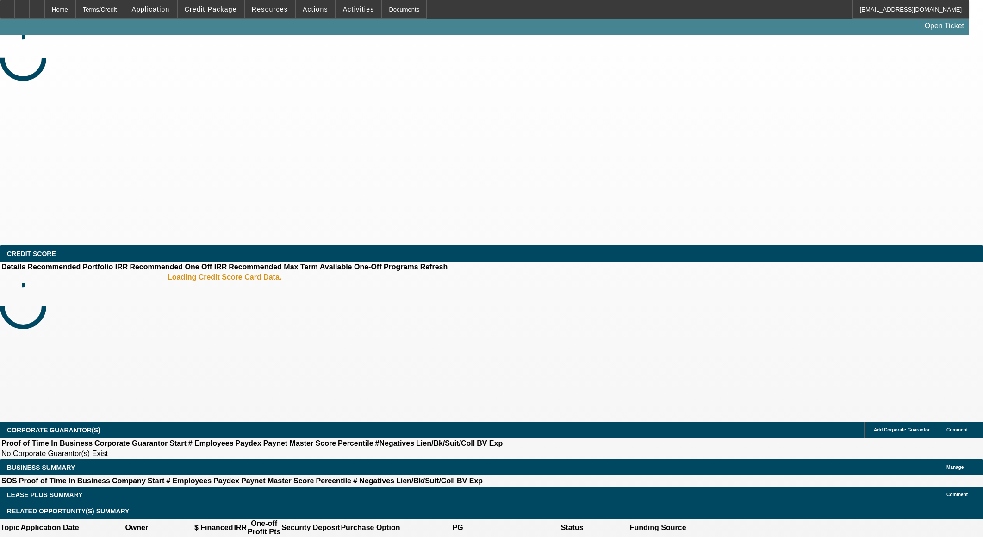
select select "0.1"
select select "0"
select select "0.1"
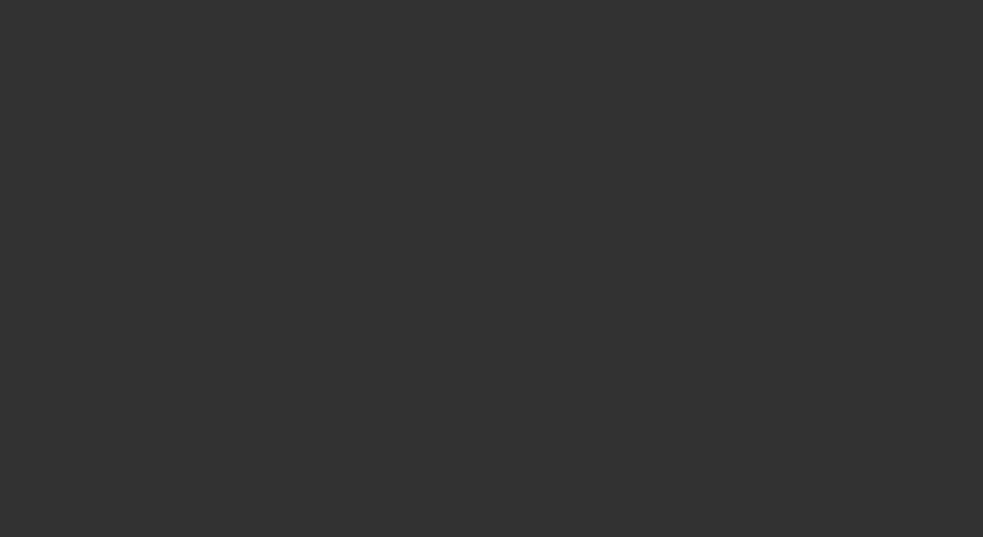
select select "1"
select select "2"
select select "4"
select select "1"
select select "3"
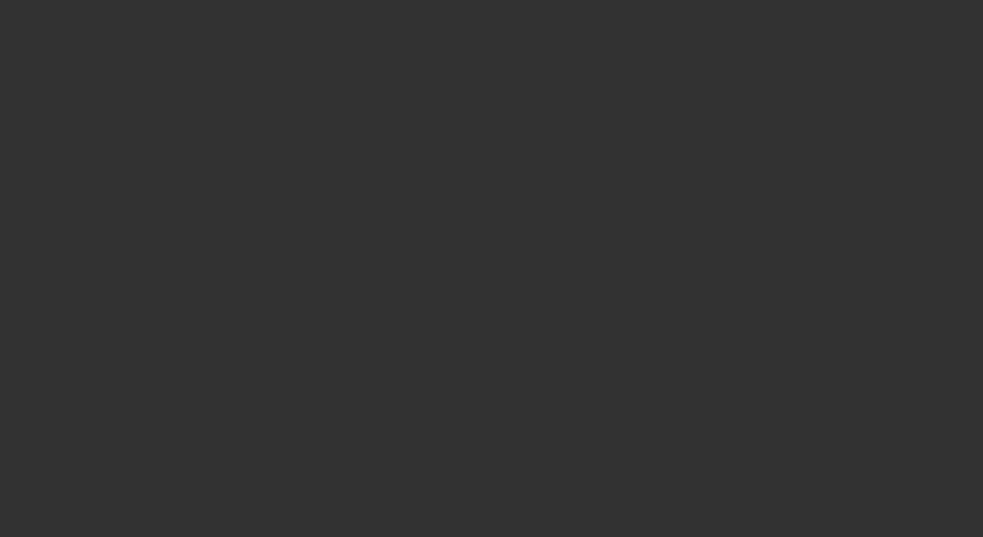
select select "4"
select select "1"
select select "3"
select select "4"
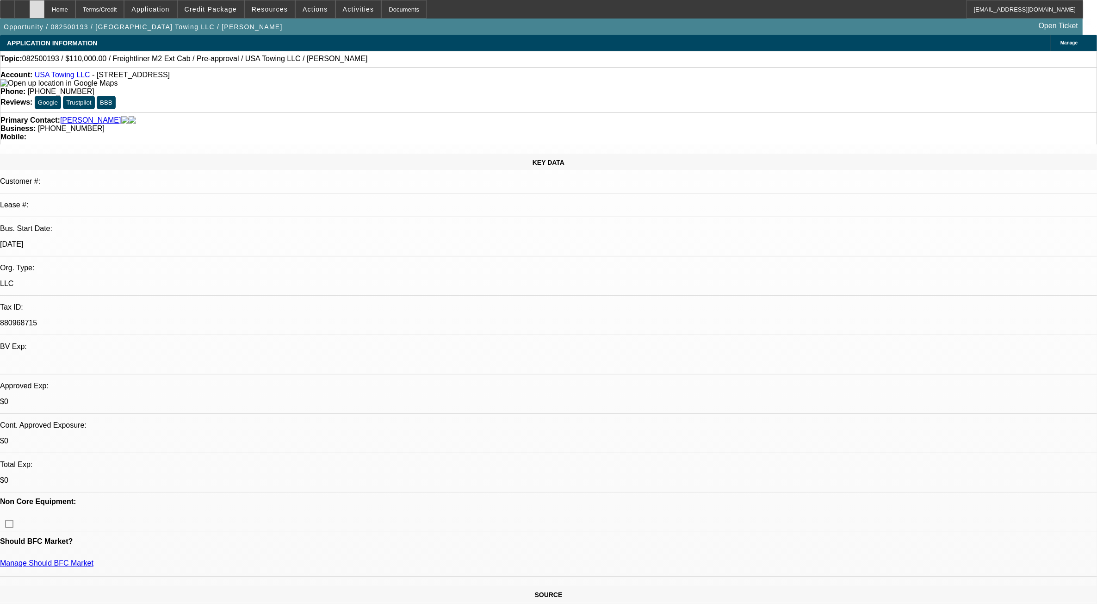
click at [37, 6] on icon at bounding box center [37, 6] width 0 height 0
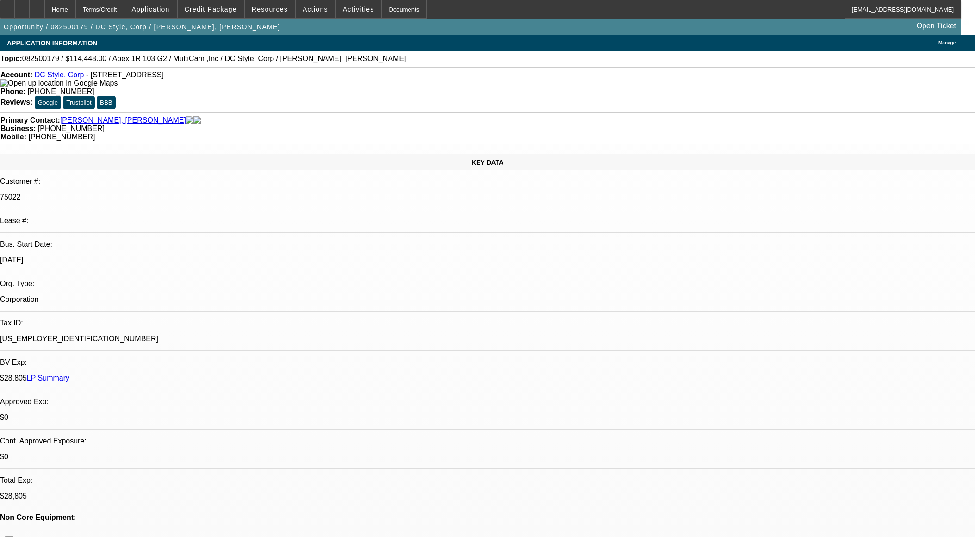
select select "0"
select select "6"
select select "0"
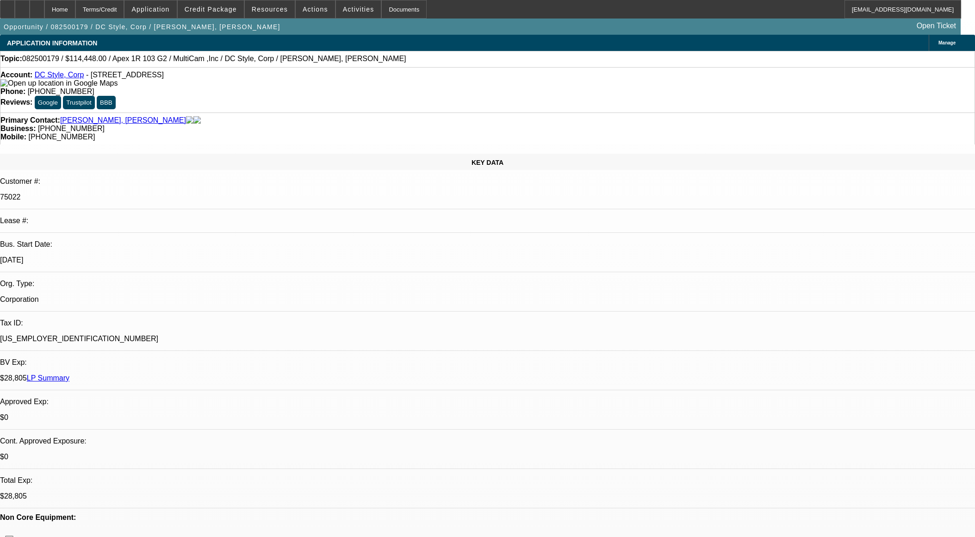
select select "0"
select select "6"
select select "0"
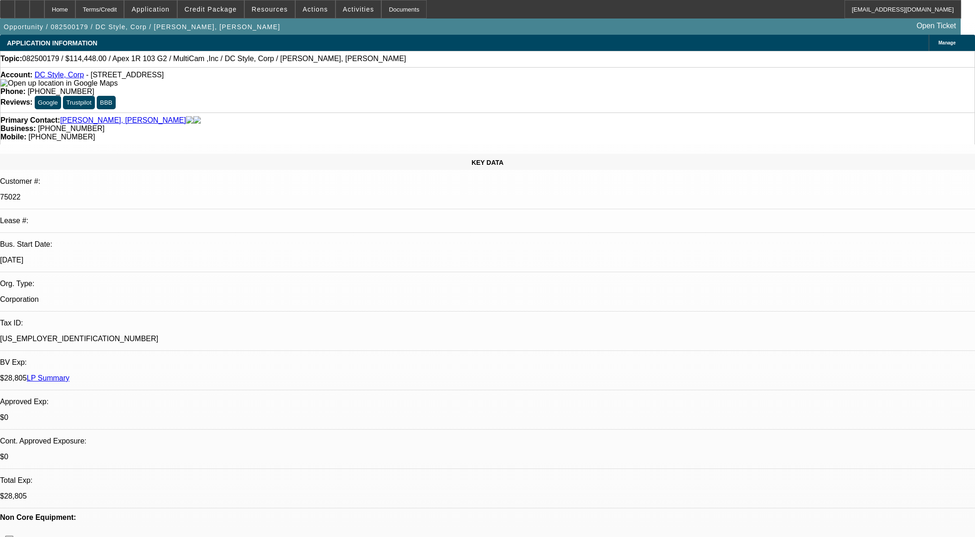
select select "0"
select select "6"
select select "0"
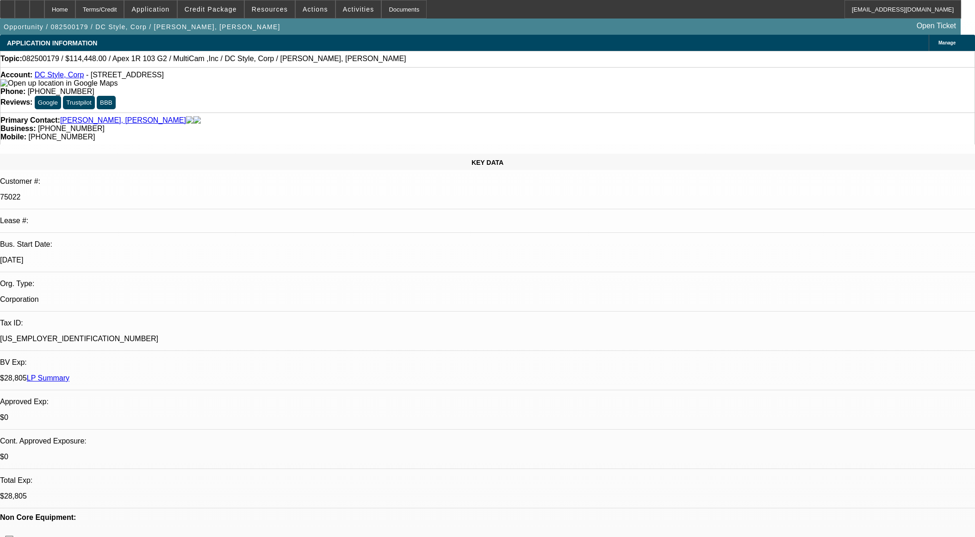
select select "6"
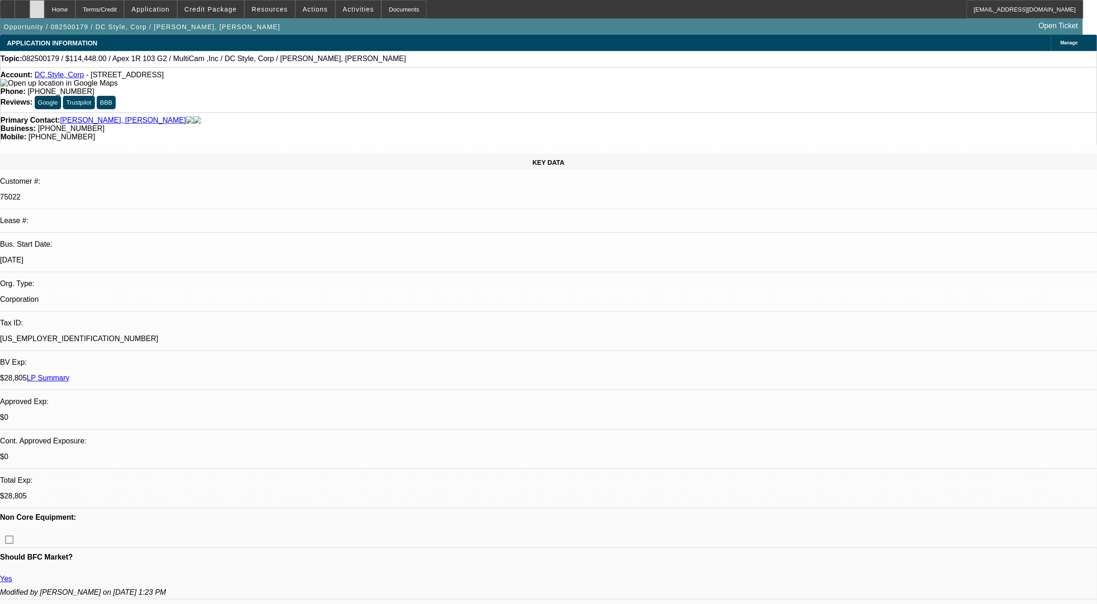
click at [44, 14] on div at bounding box center [37, 9] width 15 height 19
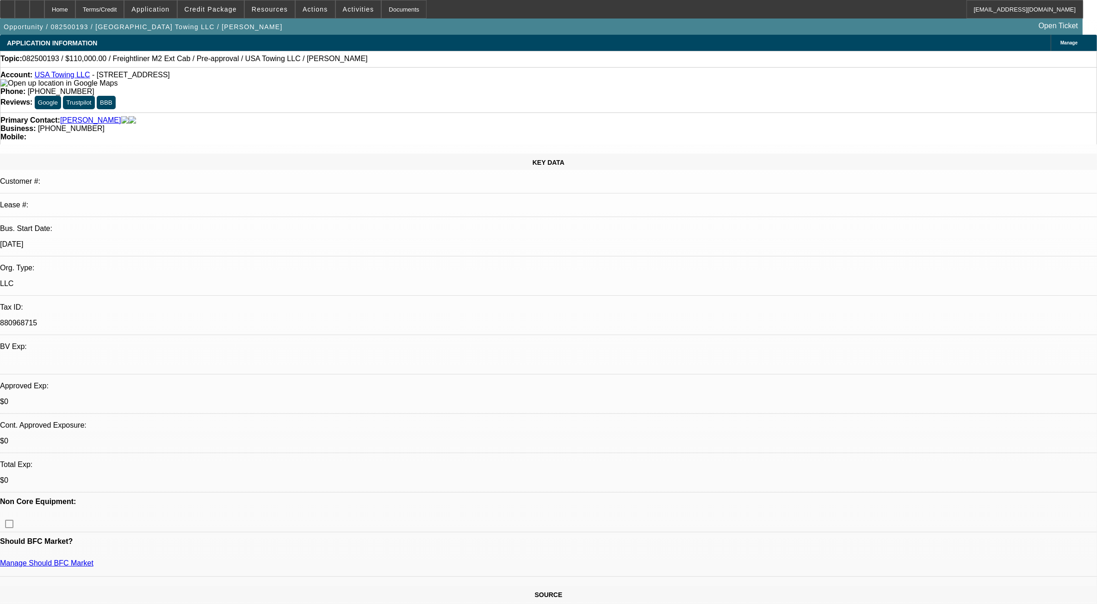
select select "0"
select select "0.1"
select select "0"
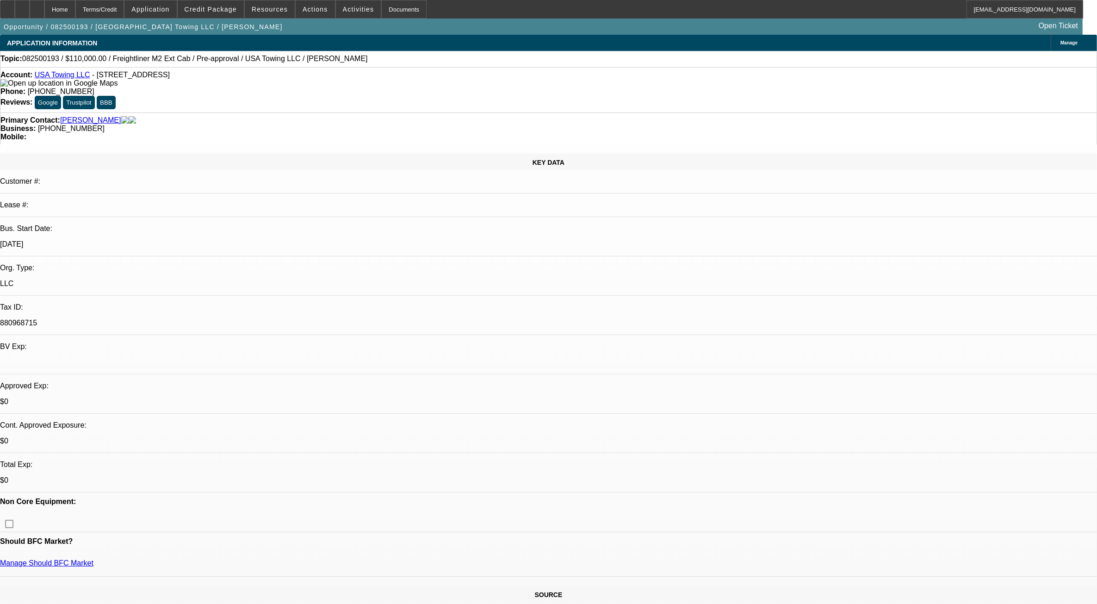
select select "0.1"
select select "0"
select select "0.1"
select select "1"
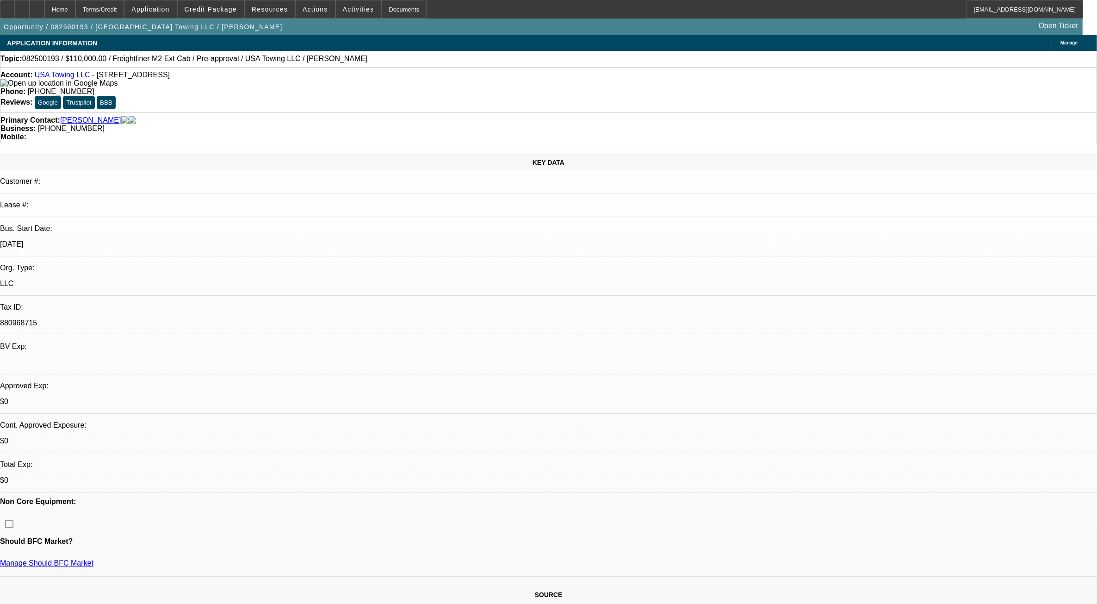
select select "2"
select select "4"
select select "1"
select select "3"
select select "4"
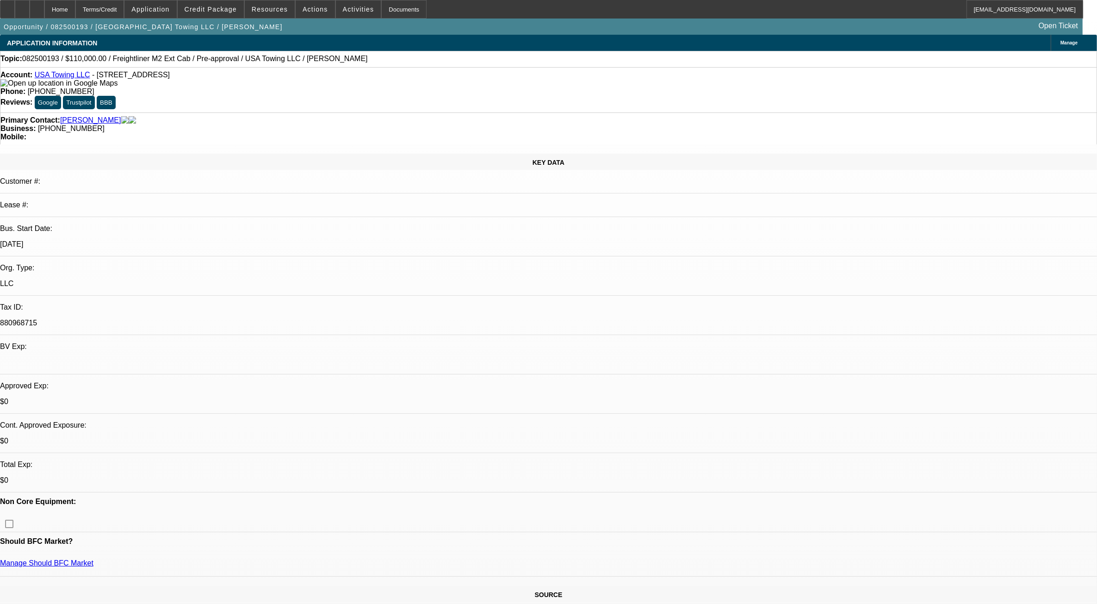
select select "1"
select select "3"
select select "4"
drag, startPoint x: 209, startPoint y: 10, endPoint x: 218, endPoint y: 11, distance: 9.8
click at [209, 10] on span "Credit Package" at bounding box center [211, 9] width 52 height 7
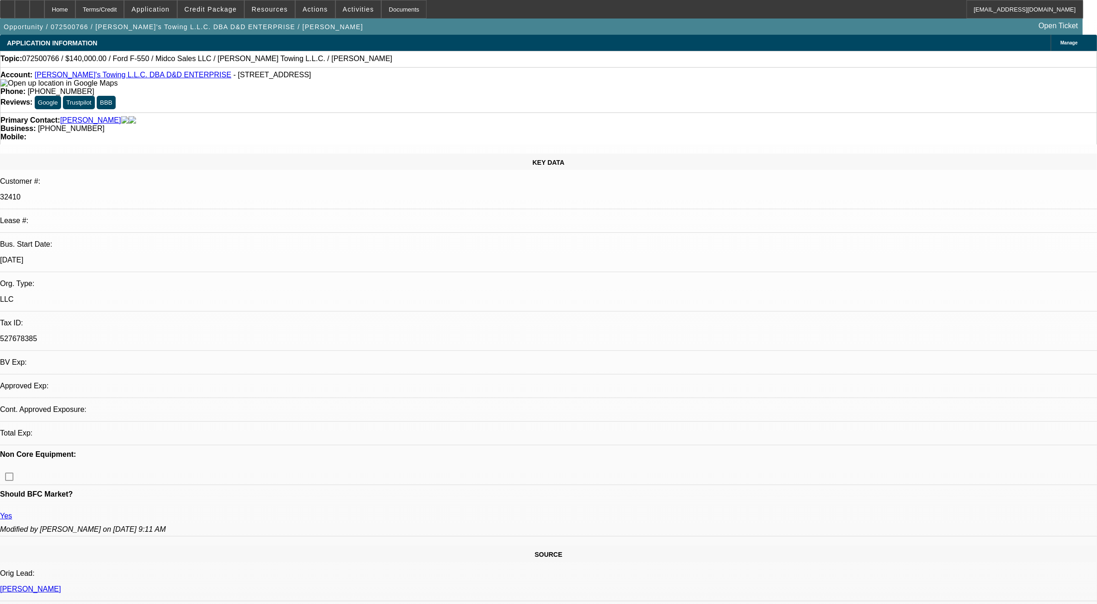
select select "0"
select select "2"
select select "0.1"
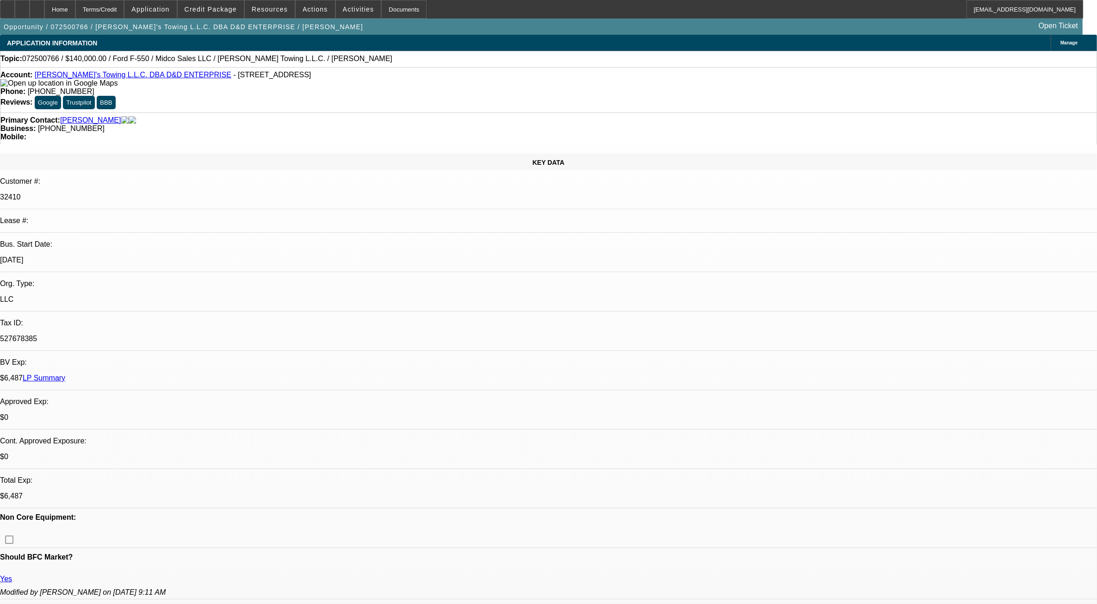
select select "1"
select select "2"
select select "4"
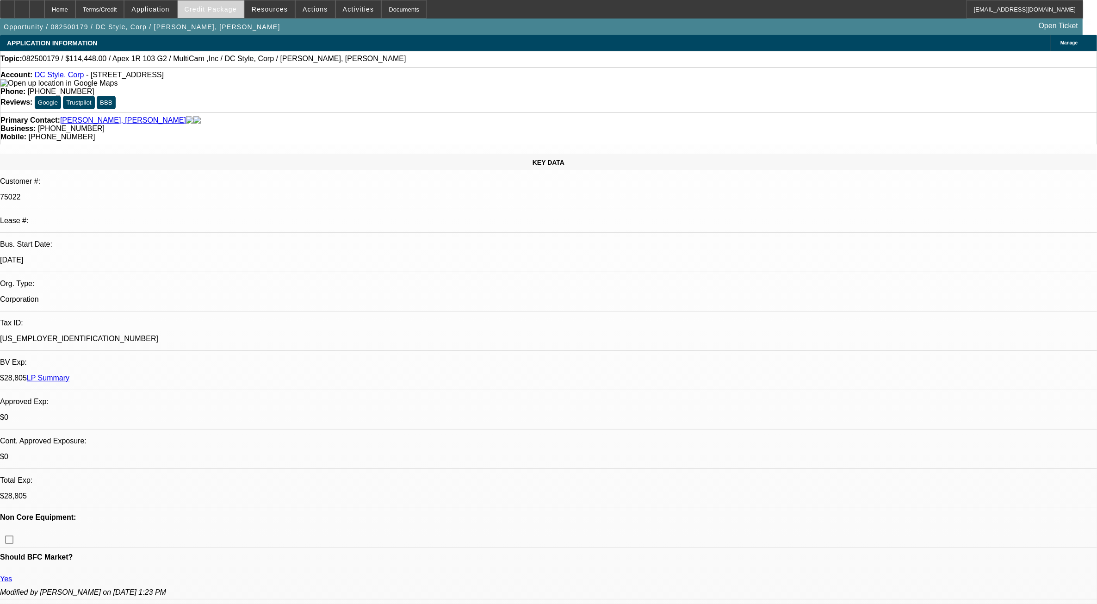
select select "0"
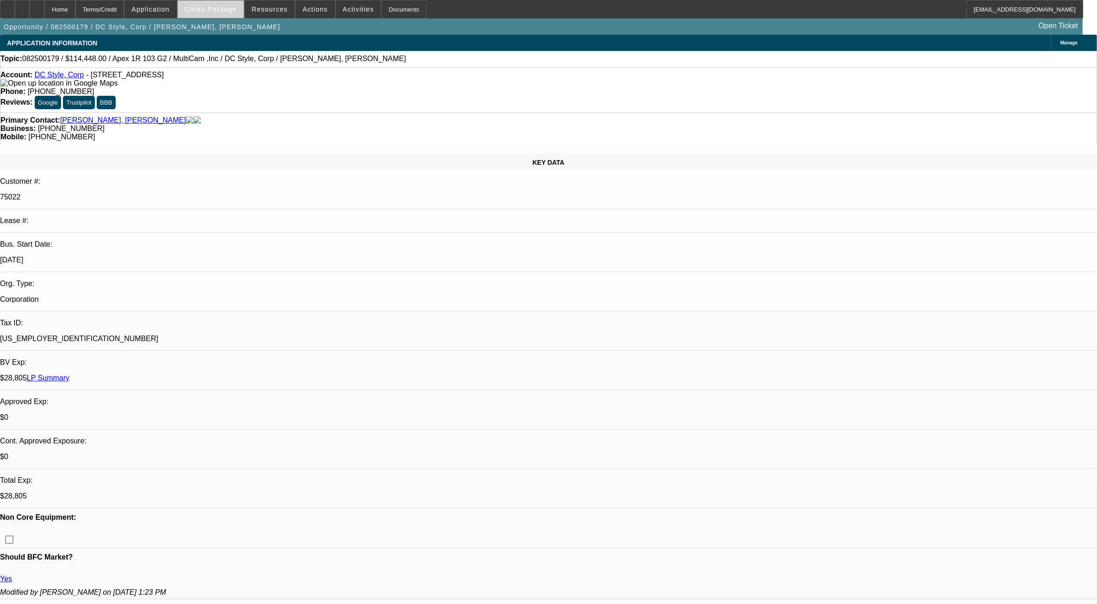
select select "0"
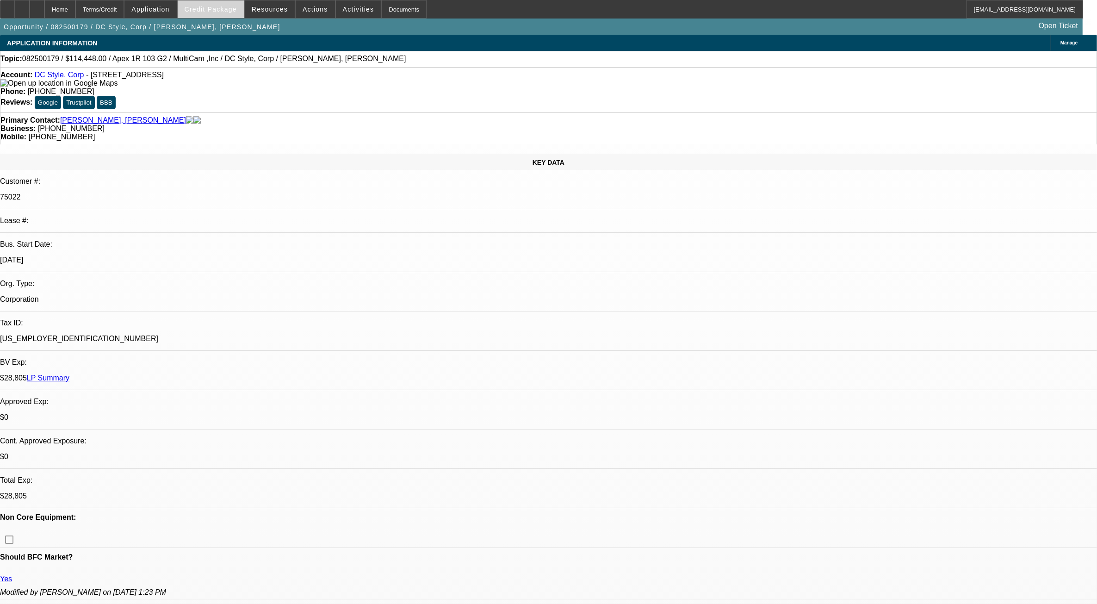
select select "0"
select select "1"
select select "6"
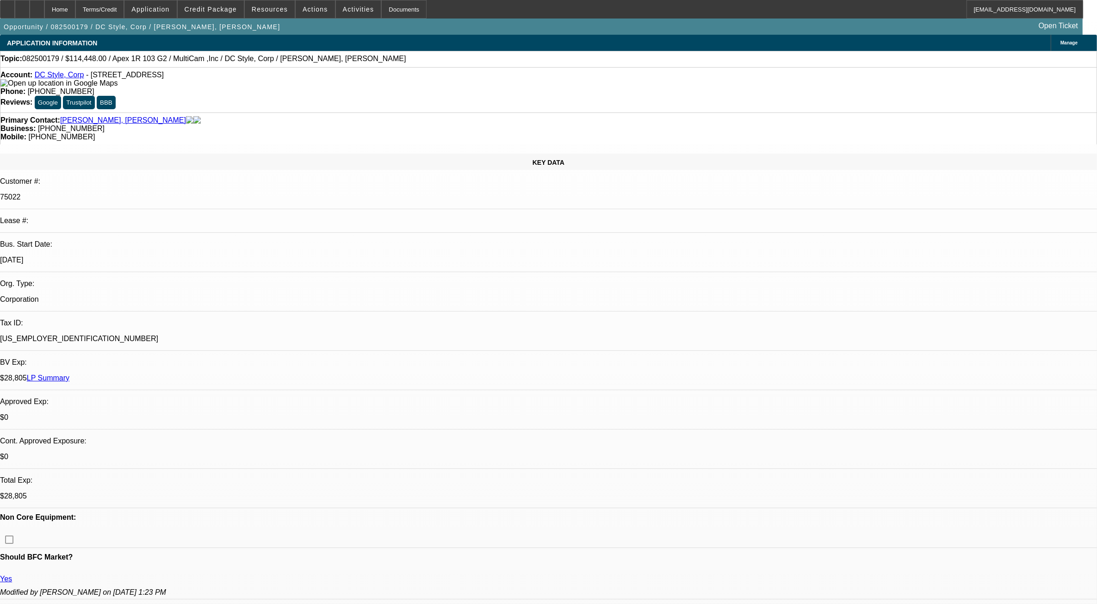
select select "1"
select select "6"
select select "1"
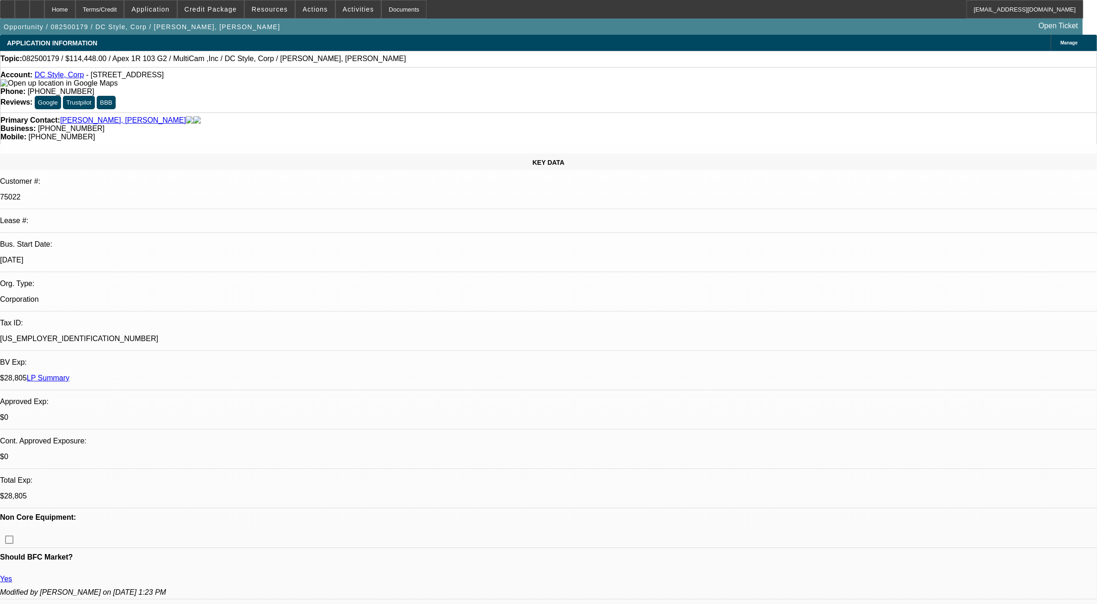
select select "6"
select select "1"
select select "6"
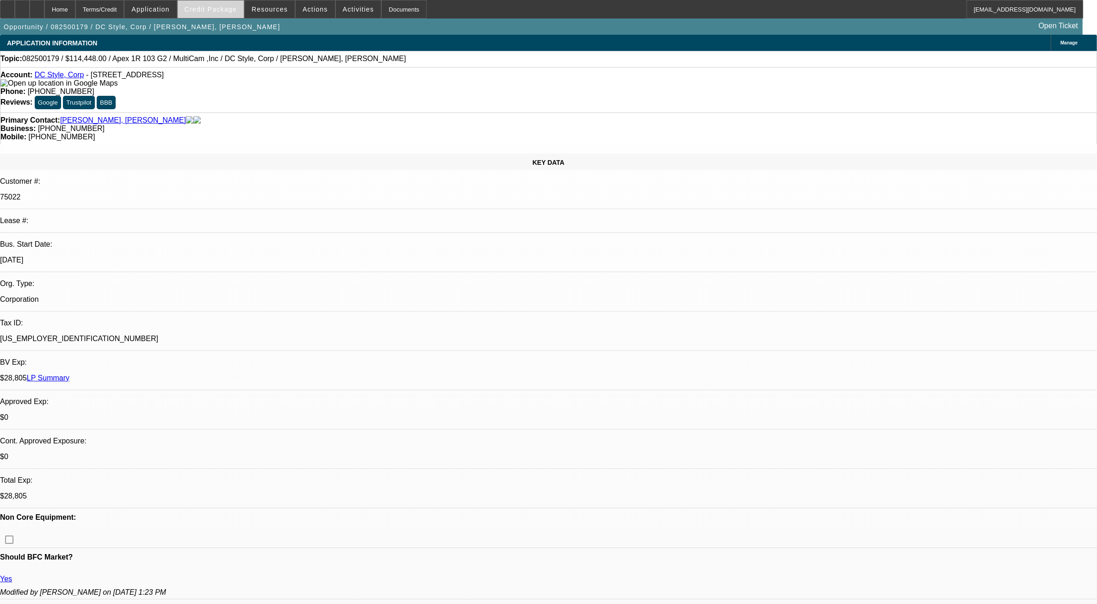
click at [226, 18] on span at bounding box center [211, 9] width 66 height 22
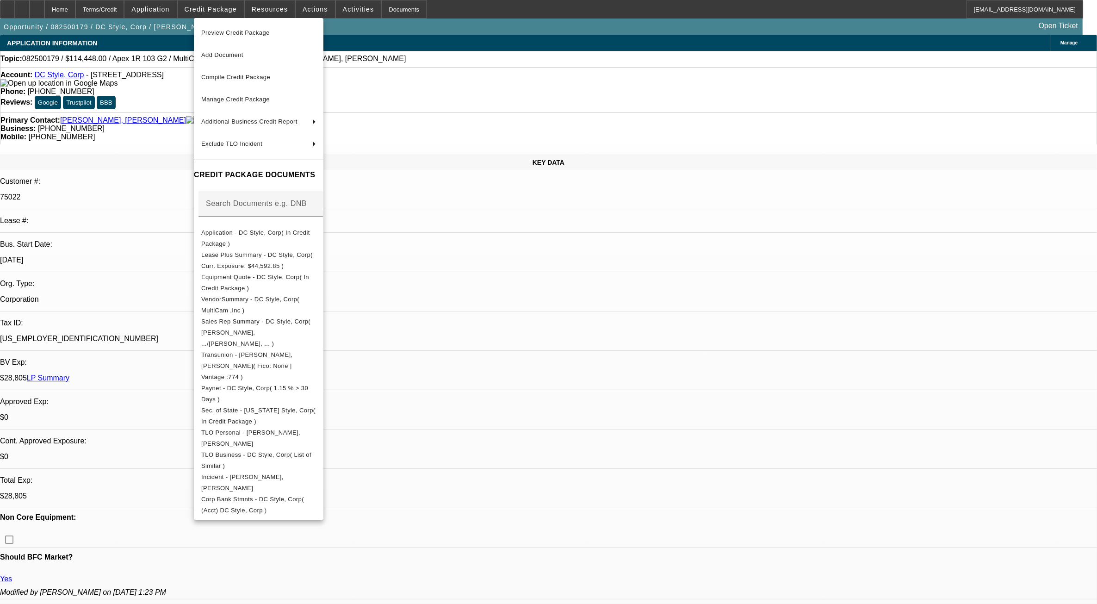
click at [892, 156] on div at bounding box center [548, 302] width 1097 height 604
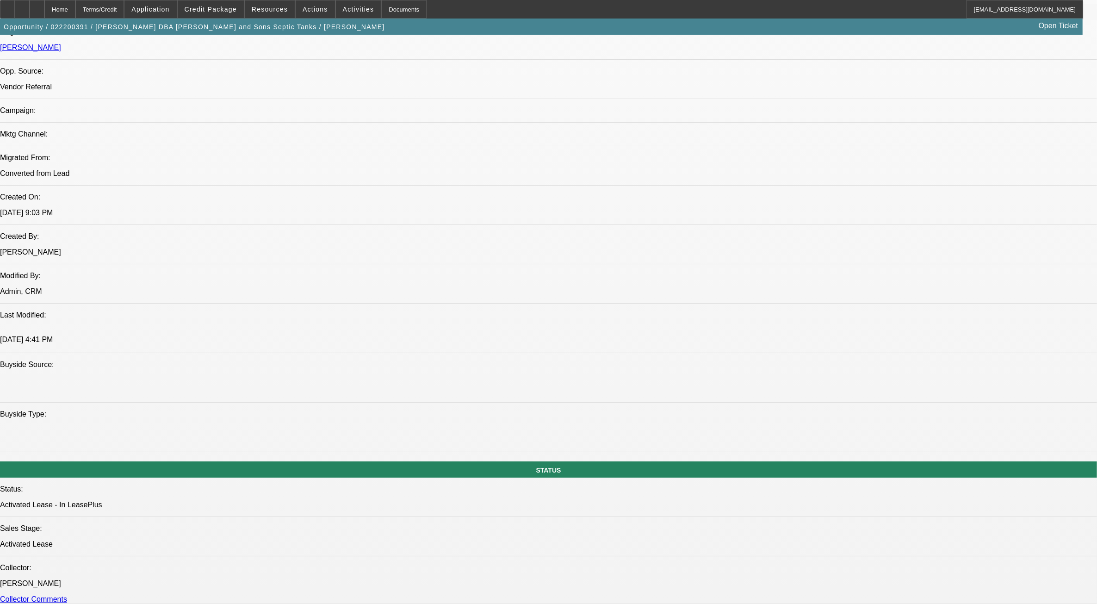
select select "0"
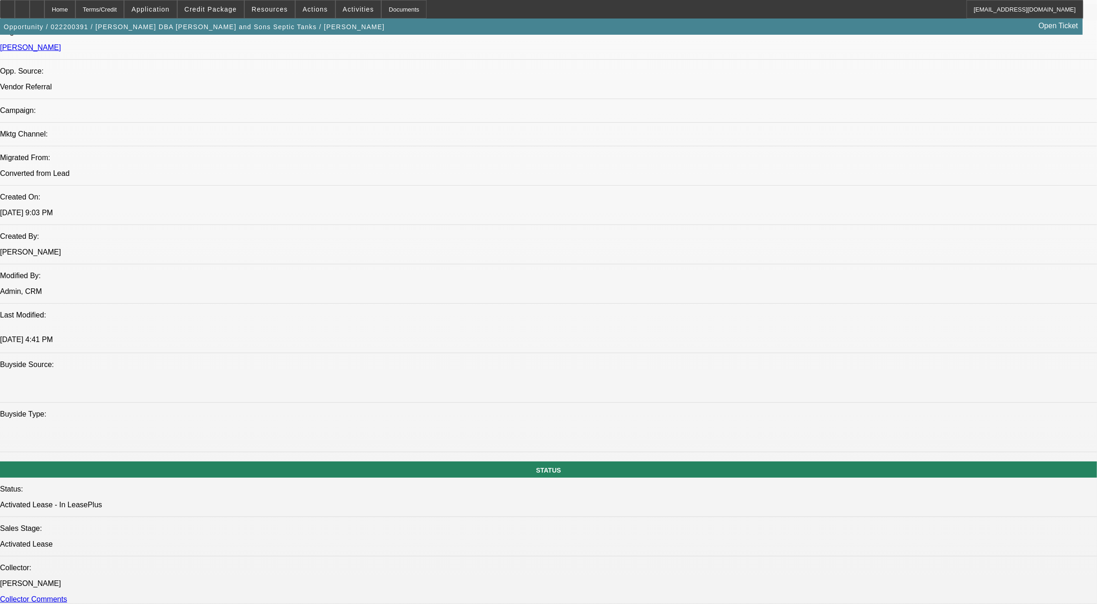
select select "0"
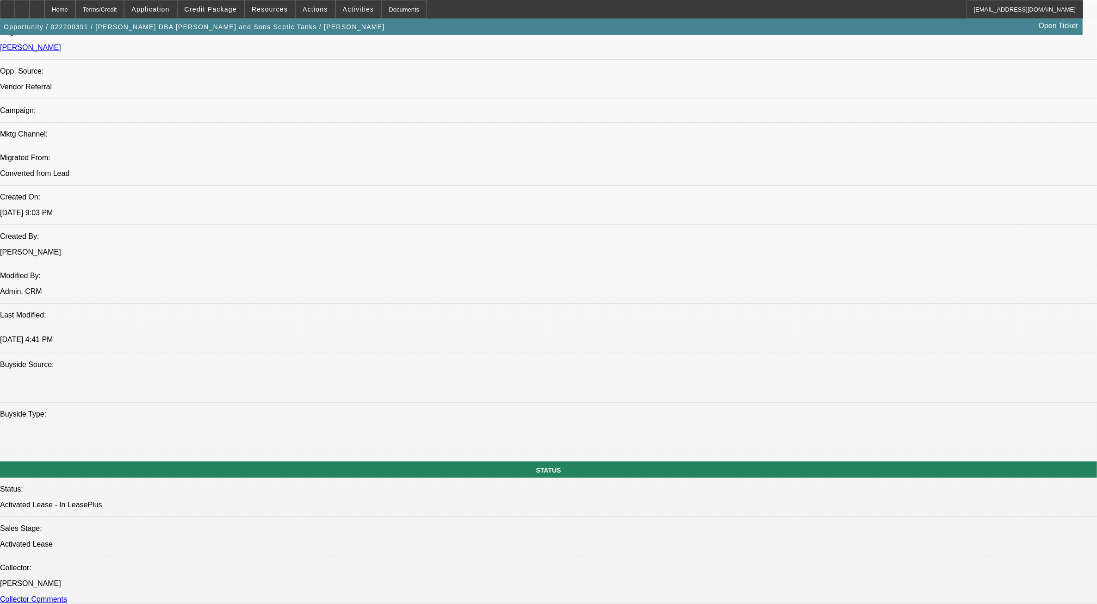
select select "0"
select select "1"
select select "2"
select select "6"
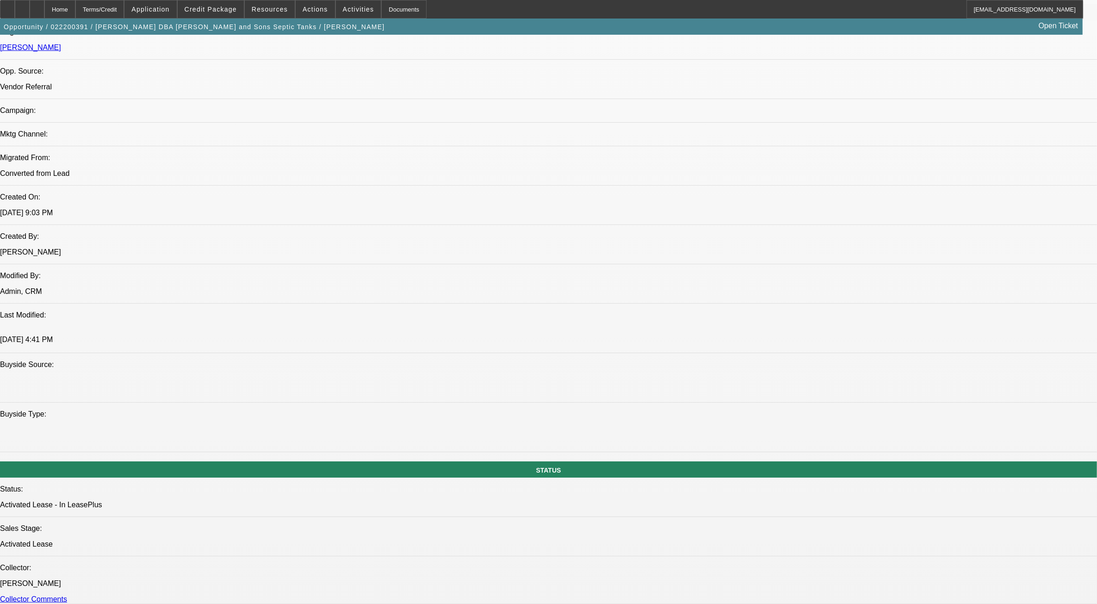
select select "1"
select select "2"
select select "6"
select select "1"
select select "2"
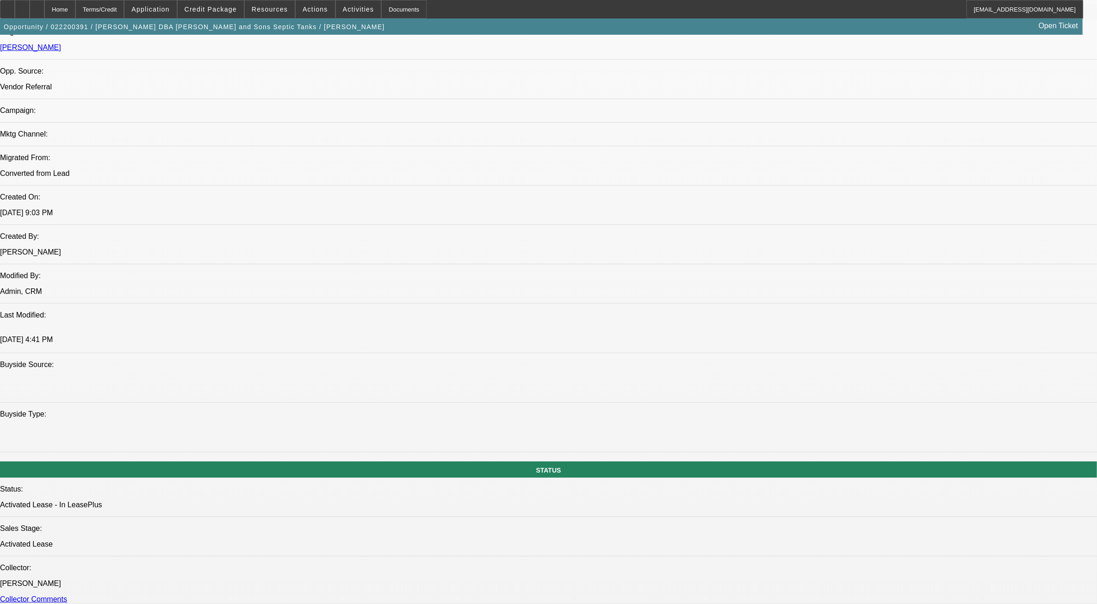
select select "6"
select select "1"
select select "2"
select select "6"
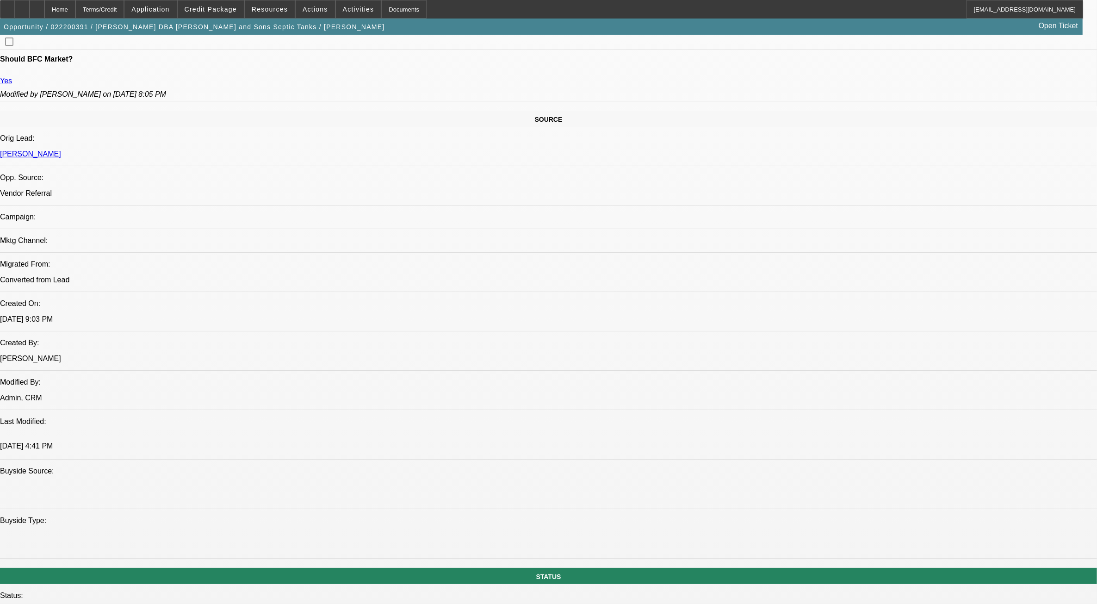
scroll to position [373, 0]
